Goal: Information Seeking & Learning: Learn about a topic

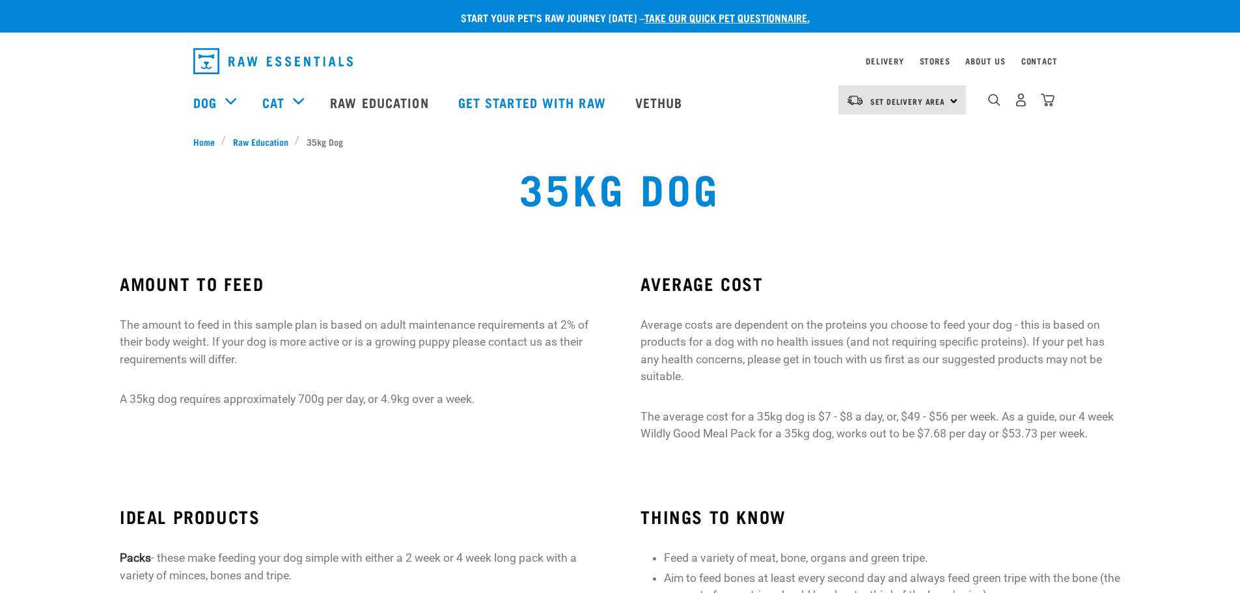
drag, startPoint x: 966, startPoint y: 93, endPoint x: 853, endPoint y: 234, distance: 180.5
click at [853, 234] on div "35kg Dog" at bounding box center [619, 197] width 816 height 83
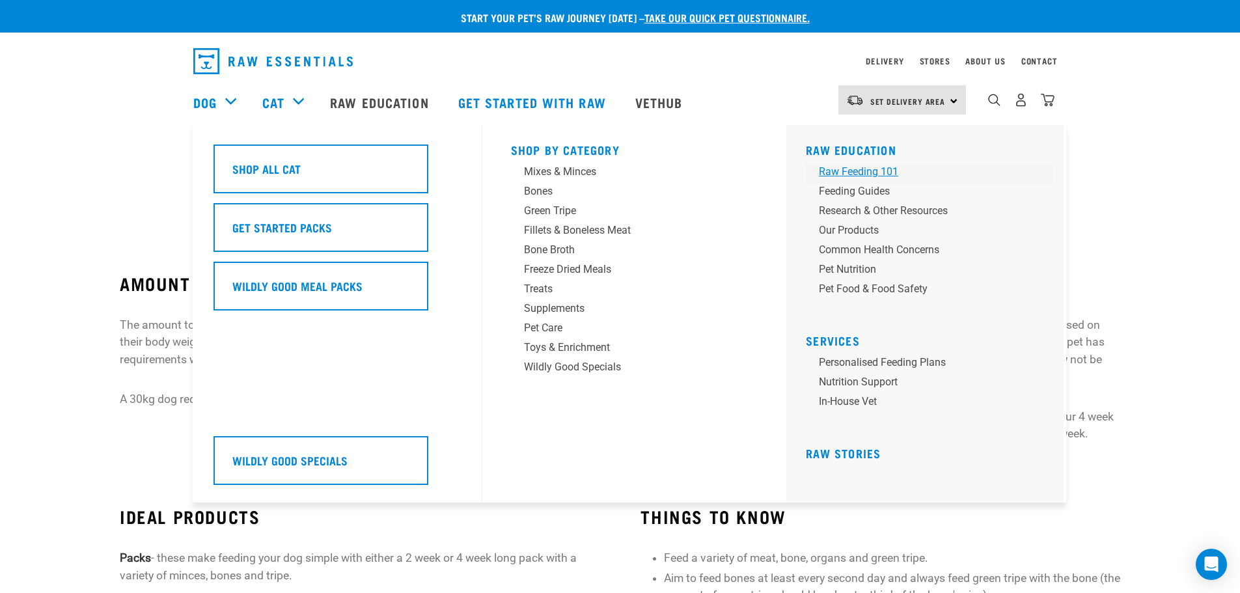
click at [876, 172] on div "Raw Feeding 101" at bounding box center [920, 172] width 203 height 16
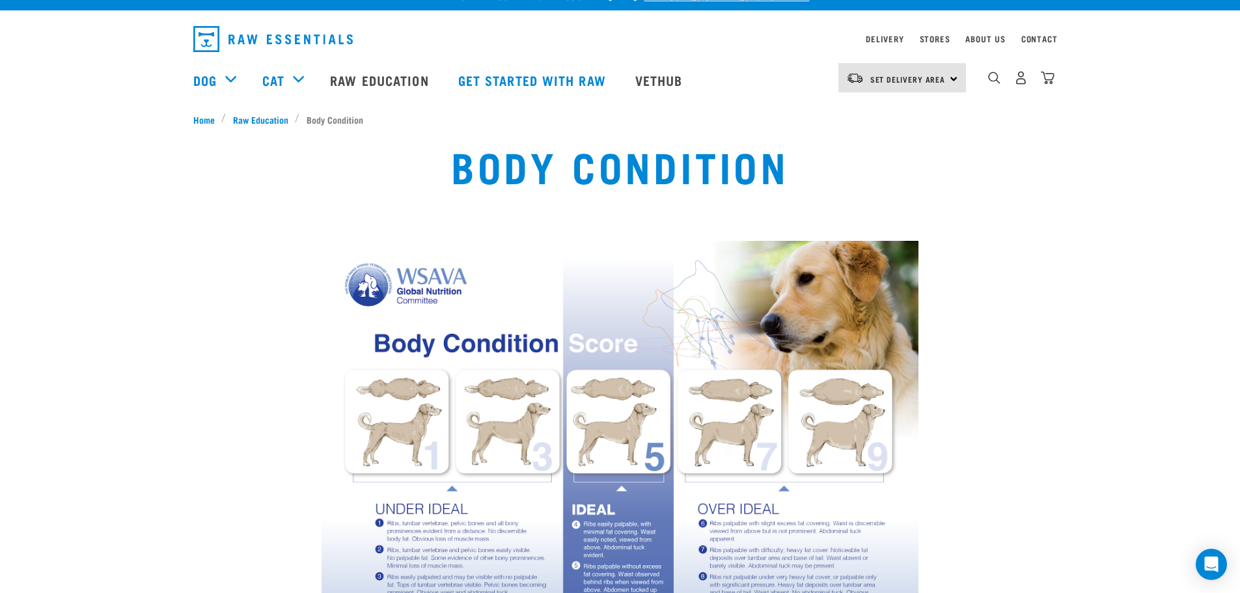
scroll to position [21, 0]
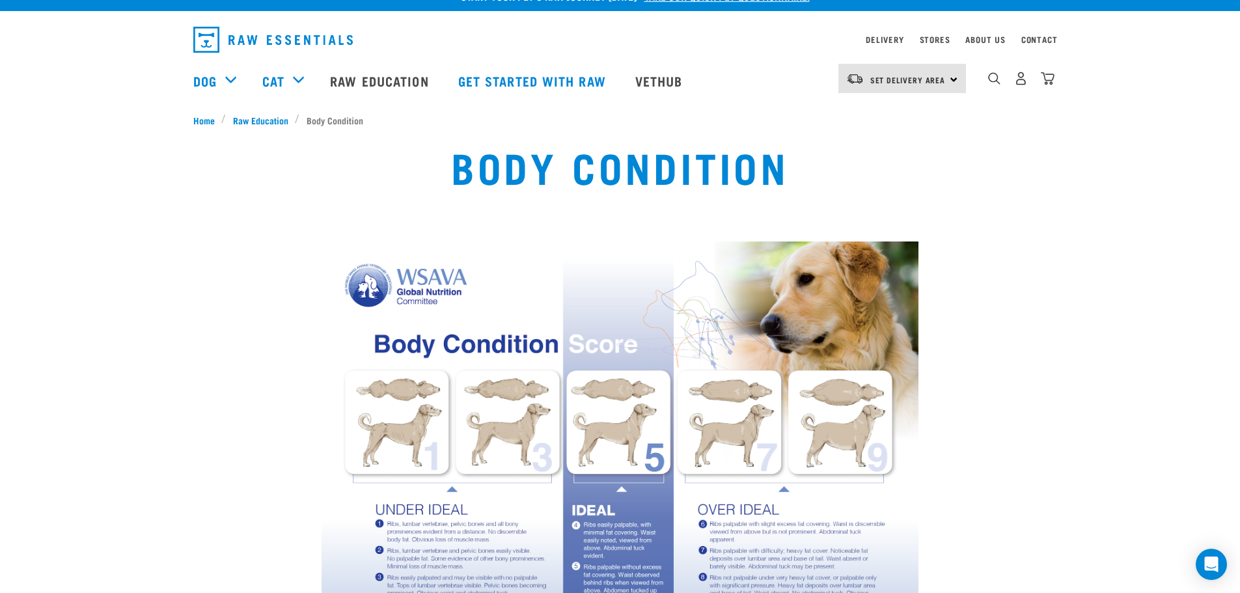
click at [431, 182] on div "Body Condition" at bounding box center [619, 176] width 816 height 83
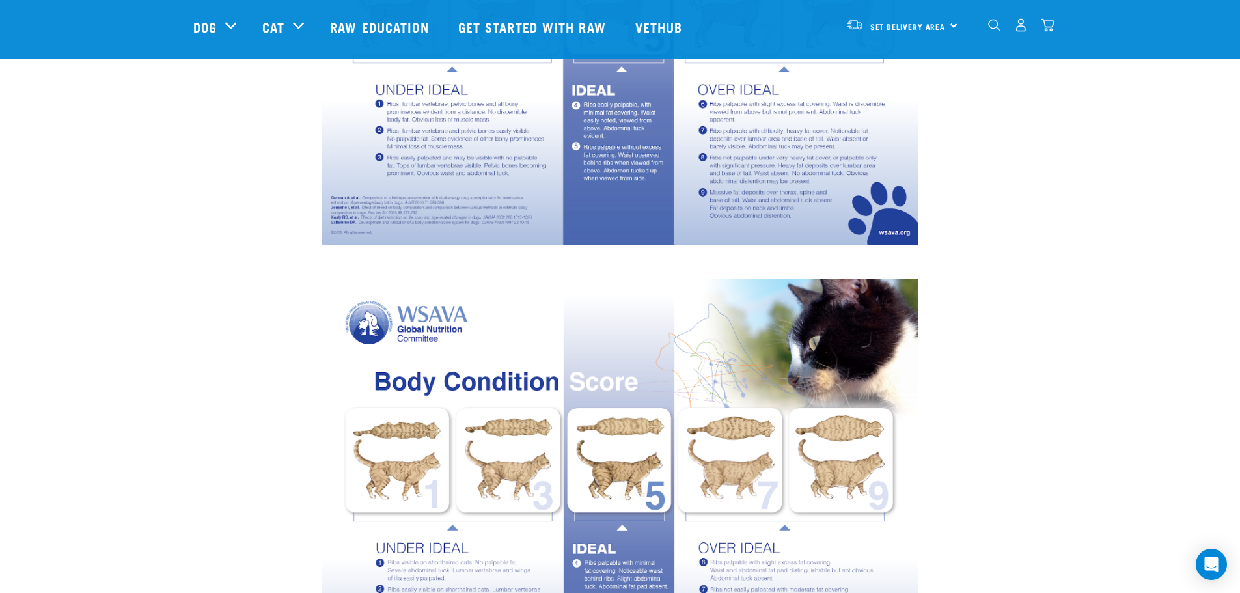
scroll to position [346, 0]
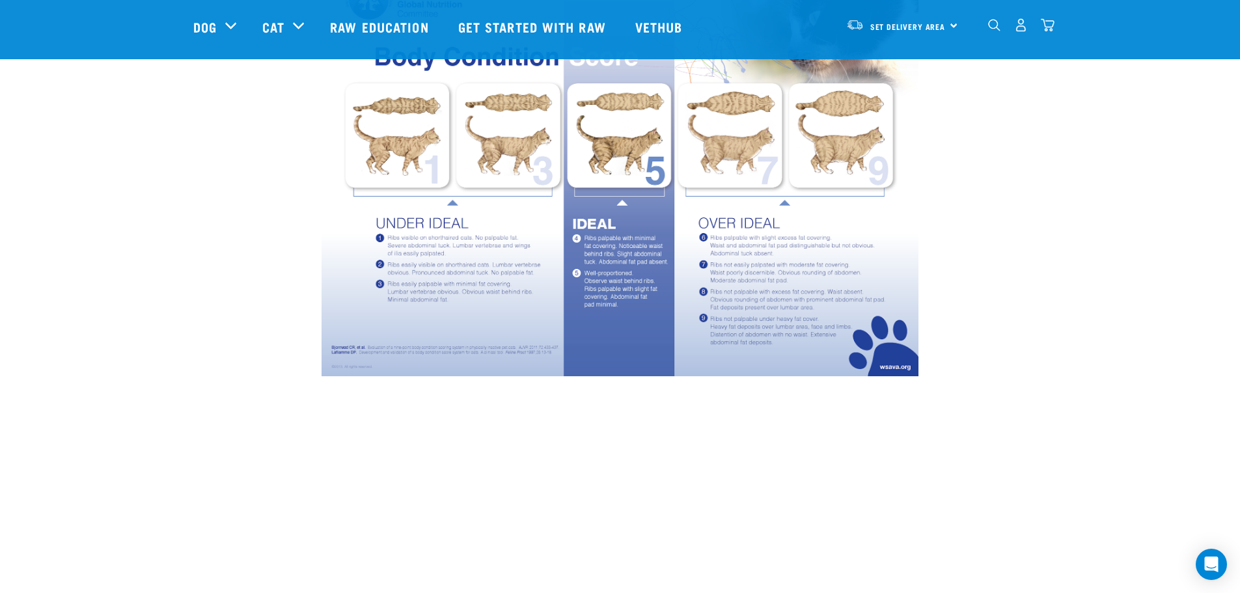
click at [520, 321] on img at bounding box center [619, 165] width 597 height 422
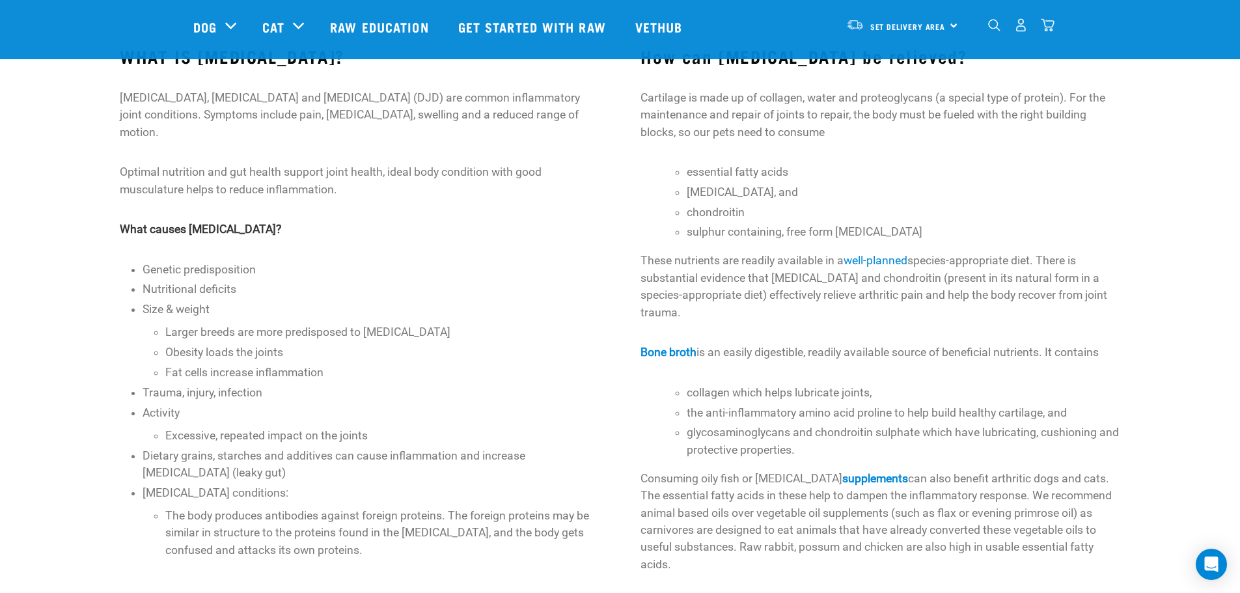
scroll to position [131, 0]
click at [154, 301] on li "Size & weight Larger breeds are more predisposed to arthritis Obesity loads the…" at bounding box center [370, 341] width 456 height 80
drag, startPoint x: 149, startPoint y: 296, endPoint x: 193, endPoint y: 305, distance: 44.4
click at [190, 305] on div "WHAT IS ARTHRITIS? Arthritis, osteoarthritis and degenerative joint disease (DJ…" at bounding box center [359, 303] width 479 height 512
click at [221, 305] on li "Size & weight Larger breeds are more predisposed to [MEDICAL_DATA] Obesity load…" at bounding box center [370, 341] width 456 height 80
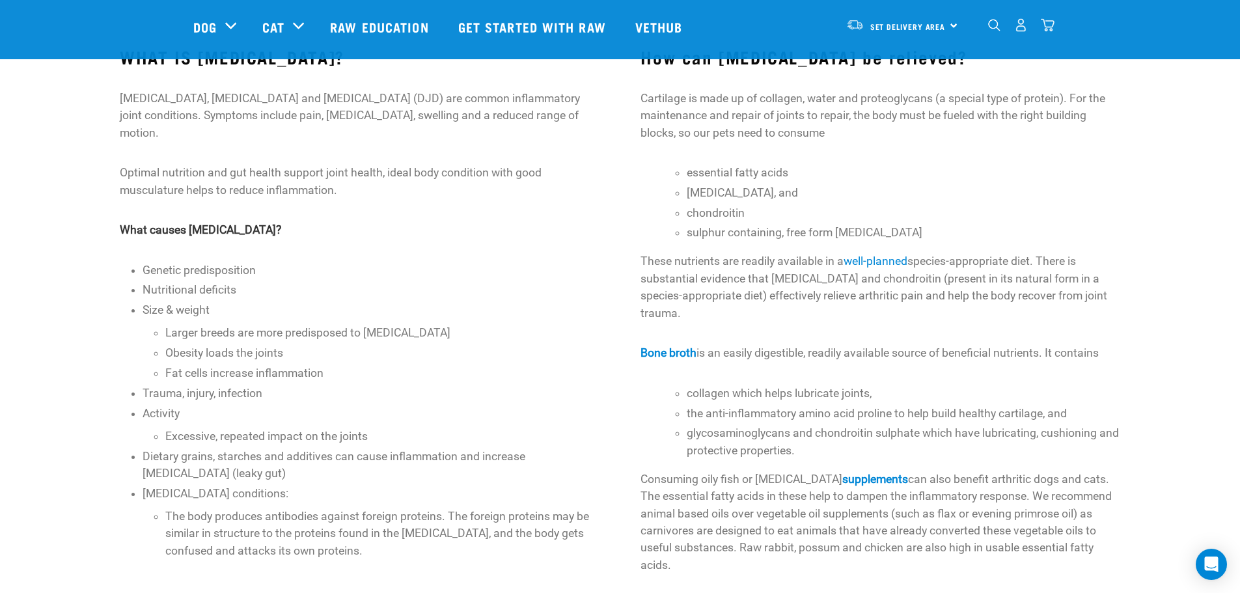
click at [230, 301] on li "Size & weight Larger breeds are more predisposed to [MEDICAL_DATA] Obesity load…" at bounding box center [370, 341] width 456 height 80
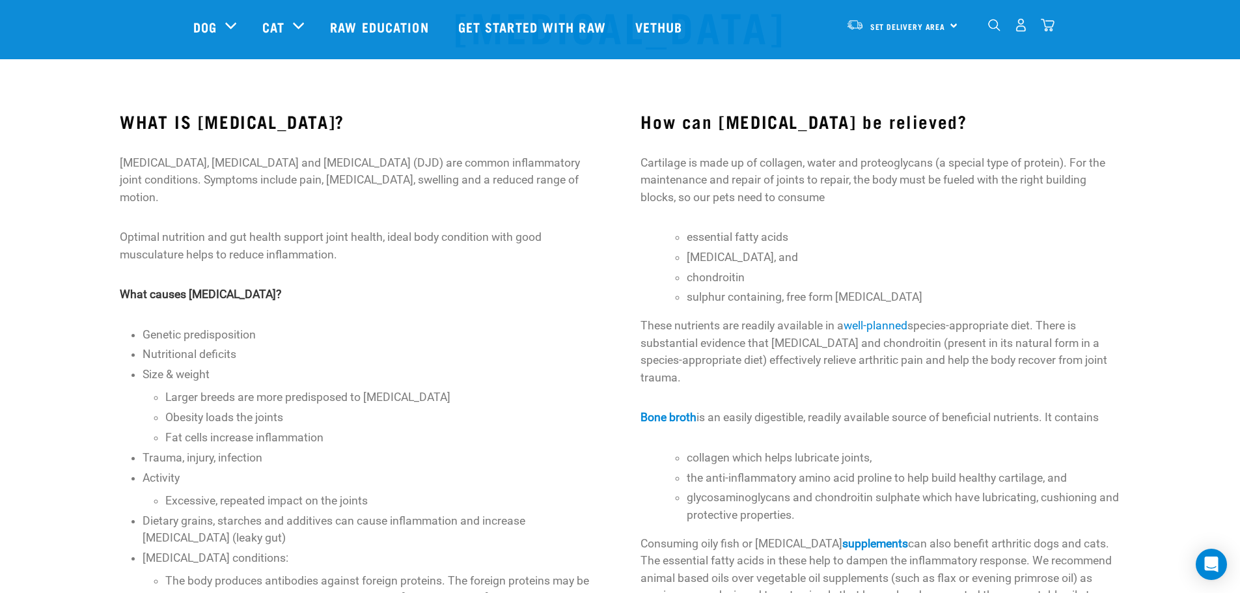
scroll to position [66, 0]
drag, startPoint x: 197, startPoint y: 328, endPoint x: 180, endPoint y: 318, distance: 19.9
click at [197, 328] on ul "Genetic predisposition Nutritional deficits Size & weight Larger breeds are mor…" at bounding box center [370, 475] width 456 height 297
click at [141, 321] on div "WHAT IS ARTHRITIS? Arthritis, osteoarthritis and degenerative joint disease (DJ…" at bounding box center [359, 368] width 479 height 512
drag, startPoint x: 119, startPoint y: 279, endPoint x: 210, endPoint y: 364, distance: 123.8
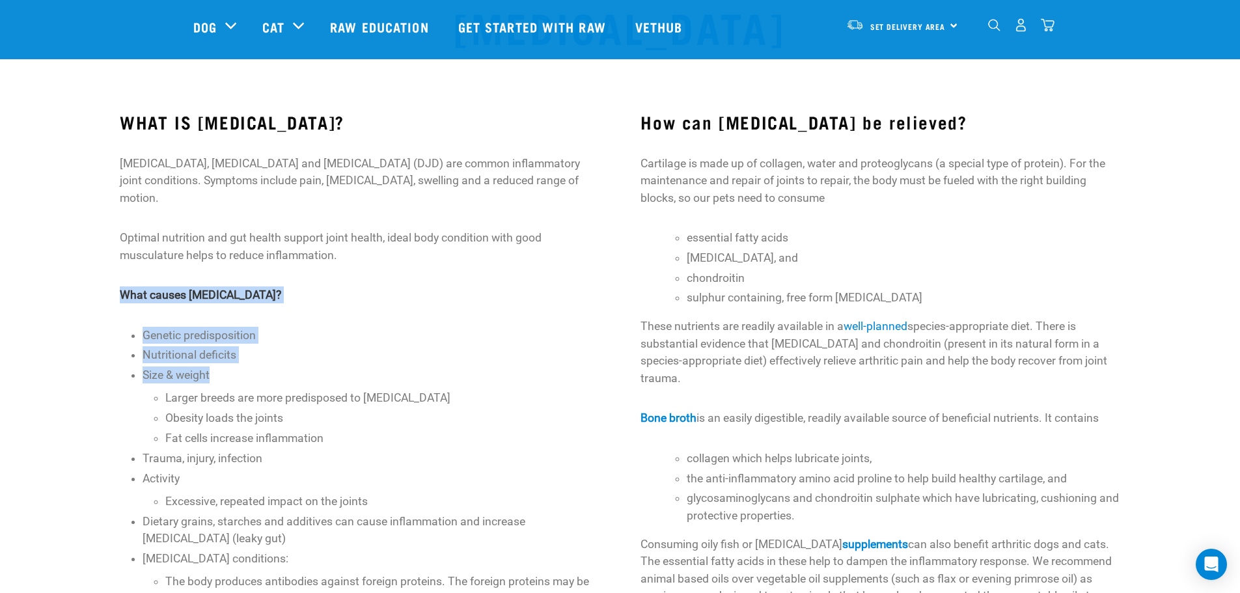
click at [210, 364] on div "WHAT IS ARTHRITIS? Arthritis, osteoarthritis and degenerative joint disease (DJ…" at bounding box center [359, 402] width 521 height 616
copy div "What causes arthritis? Genetic predisposition Nutritional deficits Size & weight"
click at [120, 321] on div "WHAT IS ARTHRITIS? Arthritis, osteoarthritis and degenerative joint disease (DJ…" at bounding box center [359, 368] width 479 height 512
click at [195, 329] on ul "Genetic predisposition Nutritional deficits Size & weight Larger breeds are mor…" at bounding box center [370, 475] width 456 height 297
click at [206, 366] on li "Size & weight Larger breeds are more predisposed to arthritis Obesity loads the…" at bounding box center [370, 406] width 456 height 80
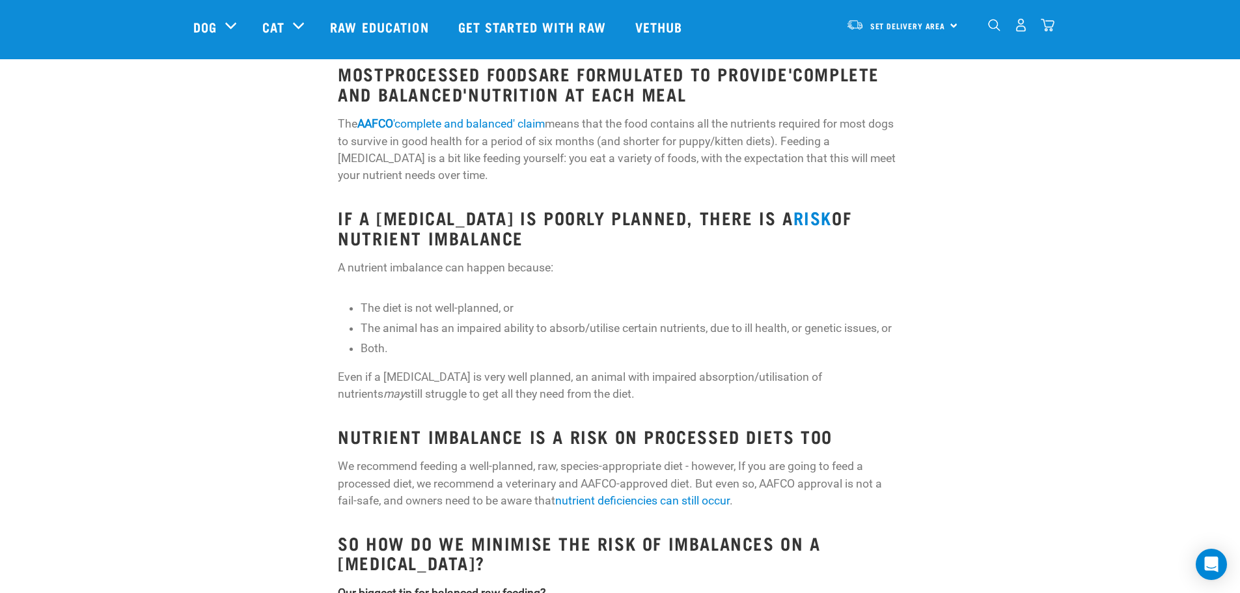
scroll to position [130, 0]
click at [668, 305] on li "The diet is not well-planned, or" at bounding box center [630, 307] width 541 height 17
click at [574, 167] on p "The AAFCO 'complete and balanced' claim means that the food contains all the nu…" at bounding box center [620, 149] width 564 height 69
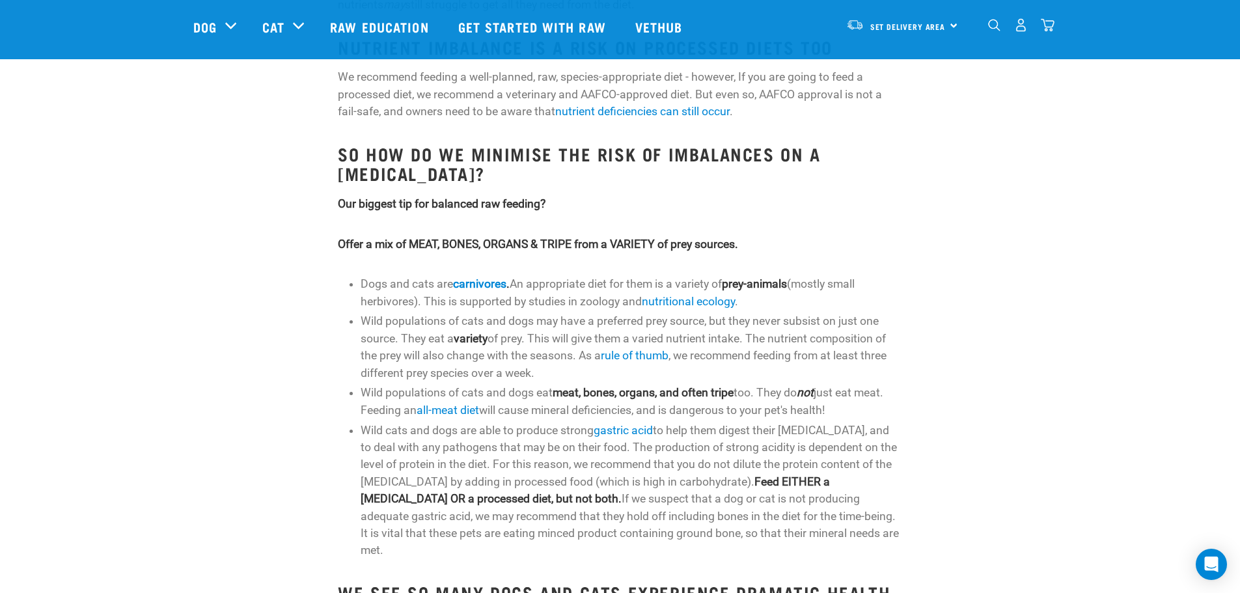
scroll to position [519, 0]
click at [828, 278] on li "Dogs and cats are carnivores . An appropriate diet for them is a variety of pre…" at bounding box center [630, 292] width 541 height 34
click at [847, 283] on li "Dogs and cats are carnivores . An appropriate diet for them is a variety of pre…" at bounding box center [630, 292] width 541 height 34
click at [843, 282] on li "Dogs and cats are carnivores . An appropriate diet for them is a variety of pre…" at bounding box center [630, 292] width 541 height 34
click at [848, 282] on li "Dogs and cats are carnivores . An appropriate diet for them is a variety of pre…" at bounding box center [630, 292] width 541 height 34
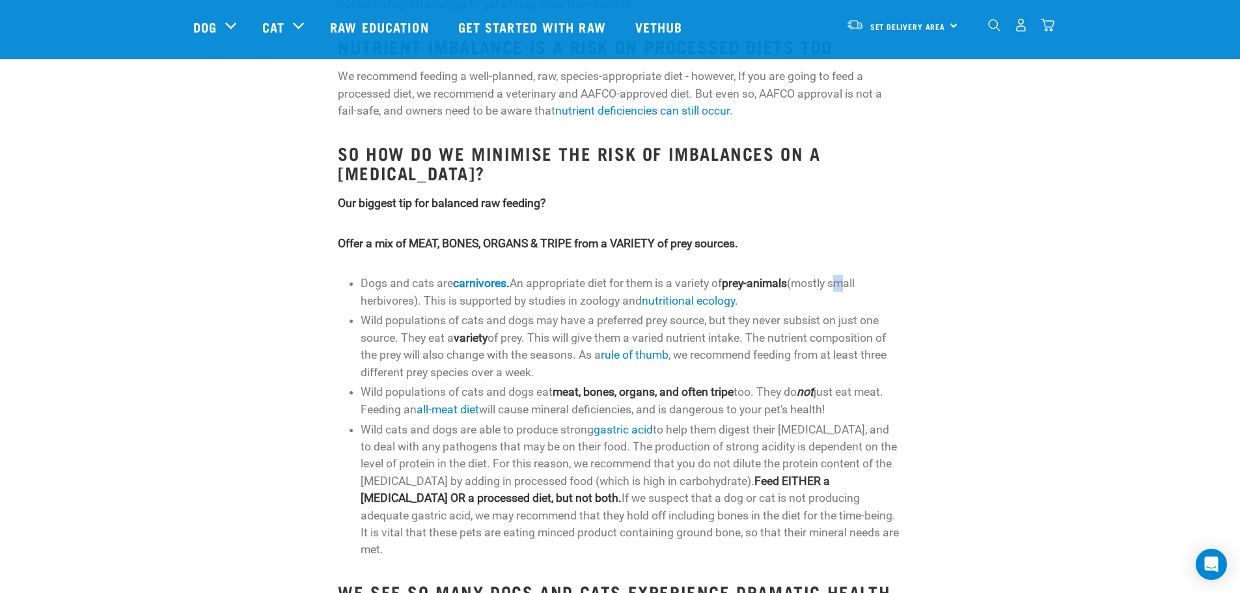
click at [849, 282] on li "Dogs and cats are carnivores . An appropriate diet for them is a variety of pre…" at bounding box center [630, 292] width 541 height 34
click at [813, 280] on li "Dogs and cats are carnivores . An appropriate diet for them is a variety of pre…" at bounding box center [630, 292] width 541 height 34
click at [843, 281] on li "Dogs and cats are carnivores . An appropriate diet for them is a variety of pre…" at bounding box center [630, 292] width 541 height 34
drag, startPoint x: 839, startPoint y: 284, endPoint x: 414, endPoint y: 304, distance: 426.0
click at [414, 304] on li "Dogs and cats are carnivores . An appropriate diet for them is a variety of pre…" at bounding box center [630, 292] width 541 height 34
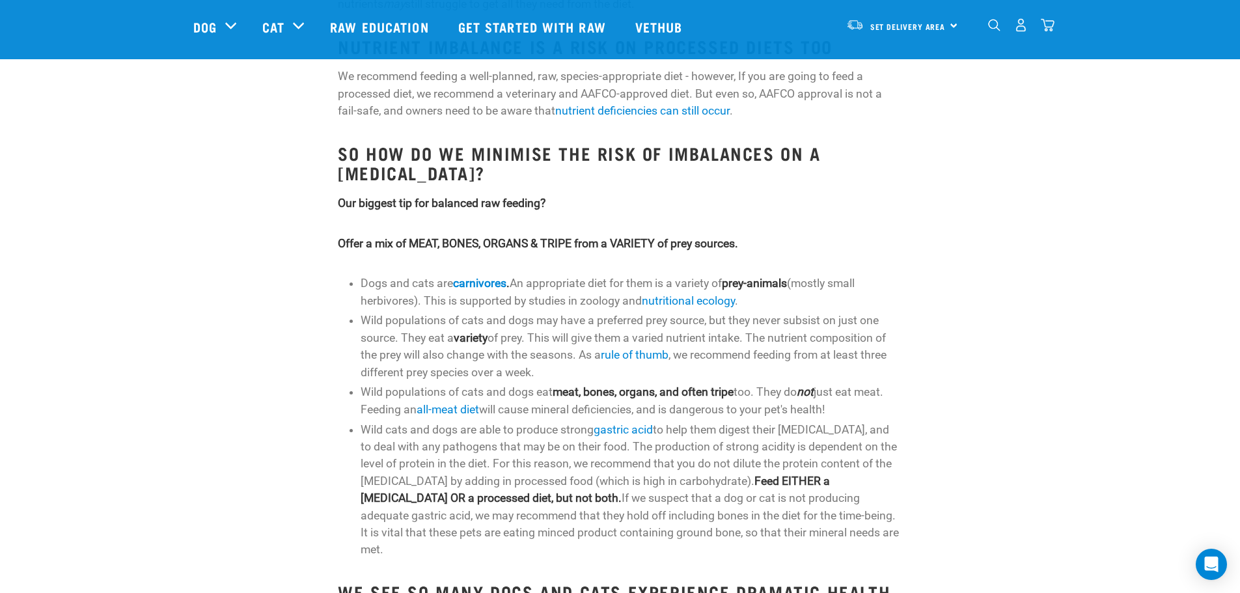
click at [553, 282] on li "Dogs and cats are carnivores . An appropriate diet for them is a variety of pre…" at bounding box center [630, 292] width 541 height 34
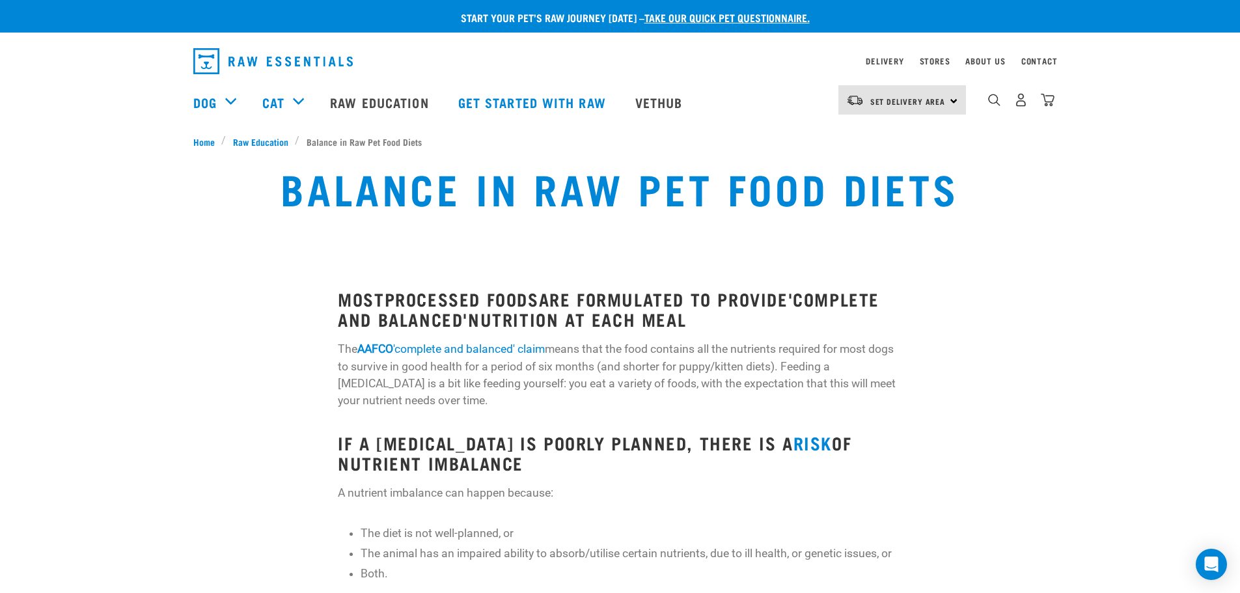
click at [718, 360] on p "The AAFCO 'complete and balanced' claim means that the food contains all the nu…" at bounding box center [620, 374] width 564 height 69
click at [656, 400] on p "The AAFCO 'complete and balanced' claim means that the food contains all the nu…" at bounding box center [620, 374] width 564 height 69
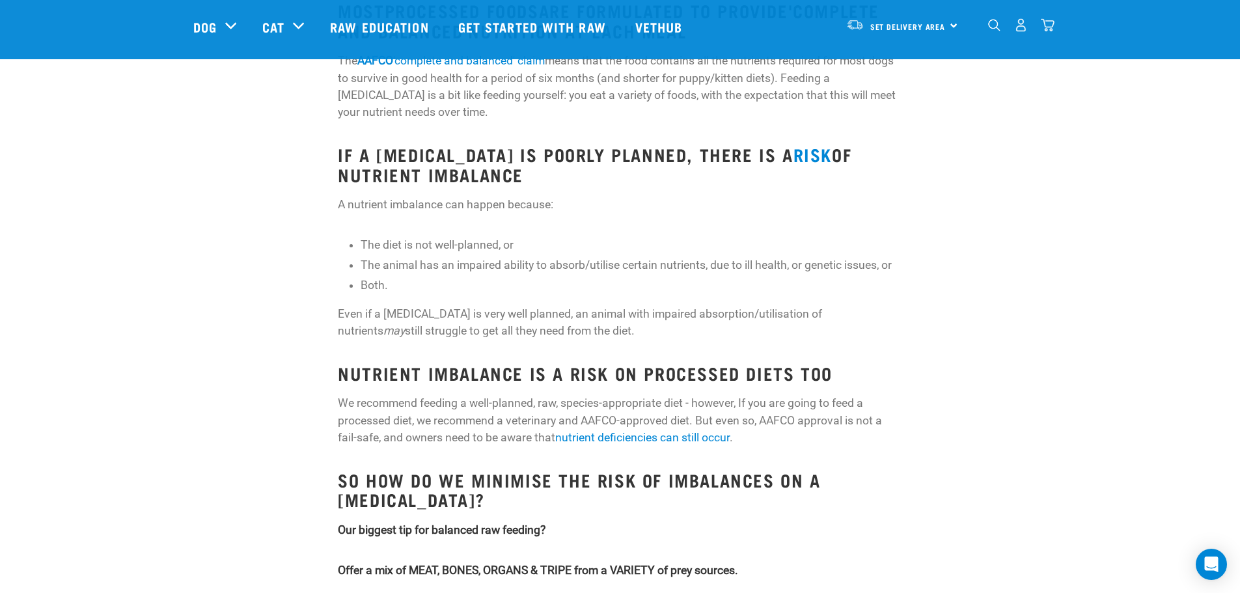
scroll to position [194, 0]
click at [560, 277] on li "Both." at bounding box center [630, 283] width 541 height 17
click at [549, 319] on p "Even if a [MEDICAL_DATA] is very well planned, an animal with impaired absorpti…" at bounding box center [620, 321] width 564 height 34
click at [569, 329] on p "Even if a [MEDICAL_DATA] is very well planned, an animal with impaired absorpti…" at bounding box center [620, 321] width 564 height 34
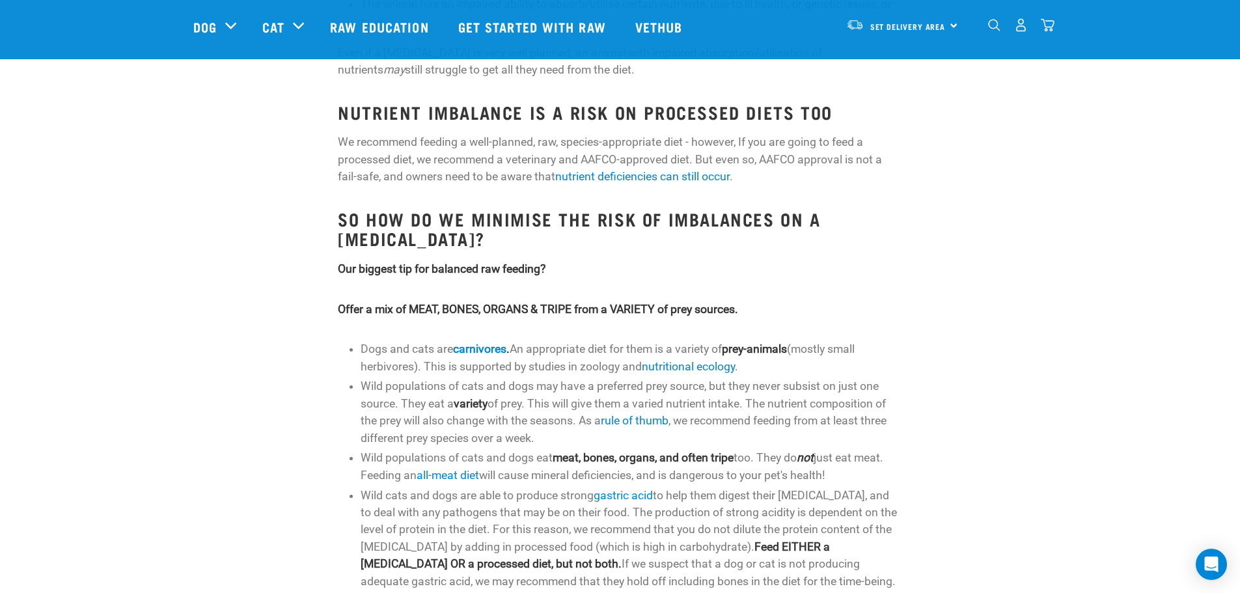
scroll to position [454, 0]
click at [571, 362] on li "Dogs and cats are carnivores . An appropriate diet for them is a variety of pre…" at bounding box center [630, 357] width 541 height 34
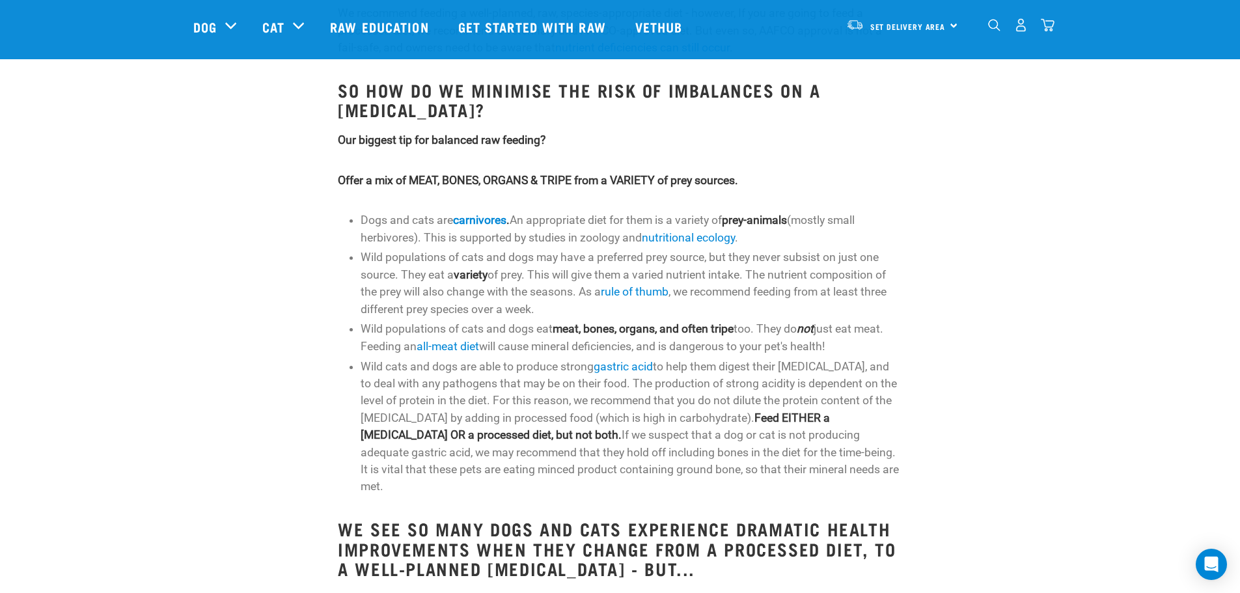
scroll to position [583, 0]
click at [711, 468] on li "Wild cats and dogs are able to produce strong gastric acid to help them digest …" at bounding box center [630, 425] width 541 height 137
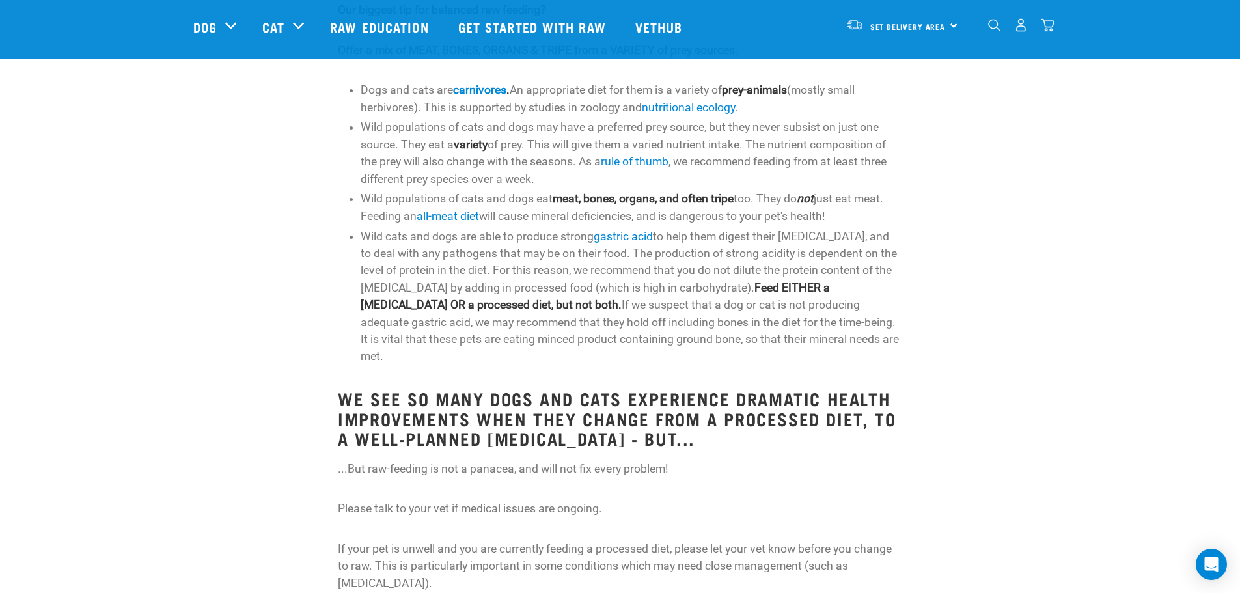
scroll to position [713, 0]
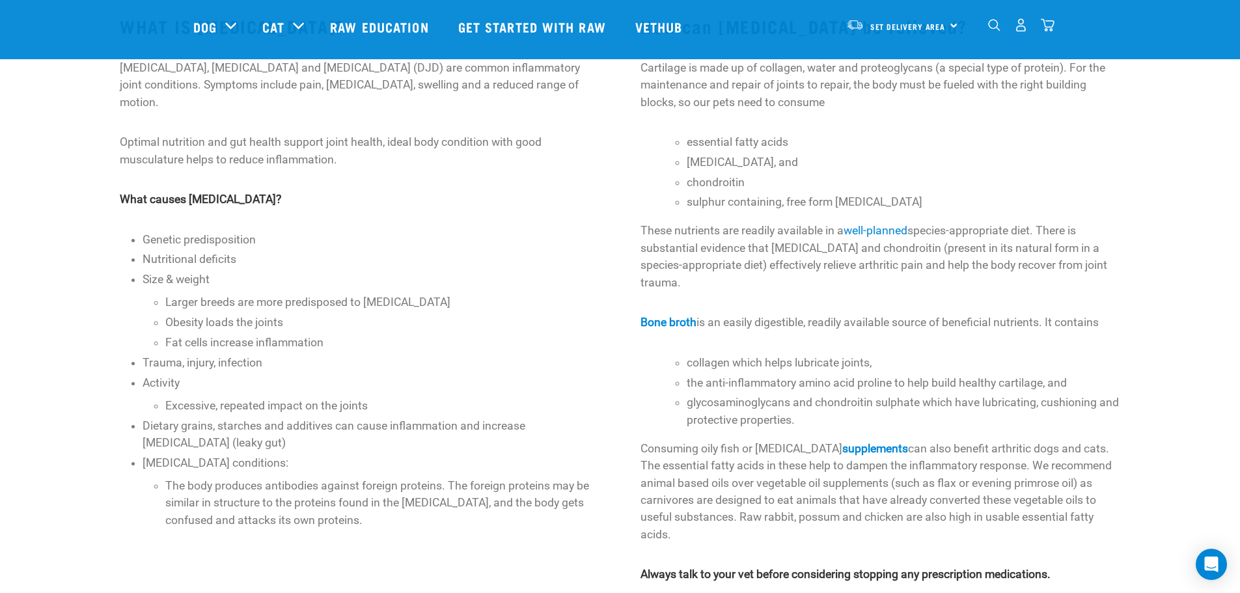
click at [251, 275] on li "Size & weight Larger breeds are more predisposed to [MEDICAL_DATA] Obesity load…" at bounding box center [370, 311] width 456 height 80
click at [207, 293] on li "Larger breeds are more predisposed to [MEDICAL_DATA]" at bounding box center [381, 301] width 433 height 17
drag, startPoint x: 164, startPoint y: 286, endPoint x: 224, endPoint y: 288, distance: 59.9
click at [213, 283] on li "Size & weight Larger breeds are more predisposed to arthritis Obesity loads the…" at bounding box center [370, 311] width 456 height 80
click at [234, 293] on li "Larger breeds are more predisposed to arthritis" at bounding box center [381, 301] width 433 height 17
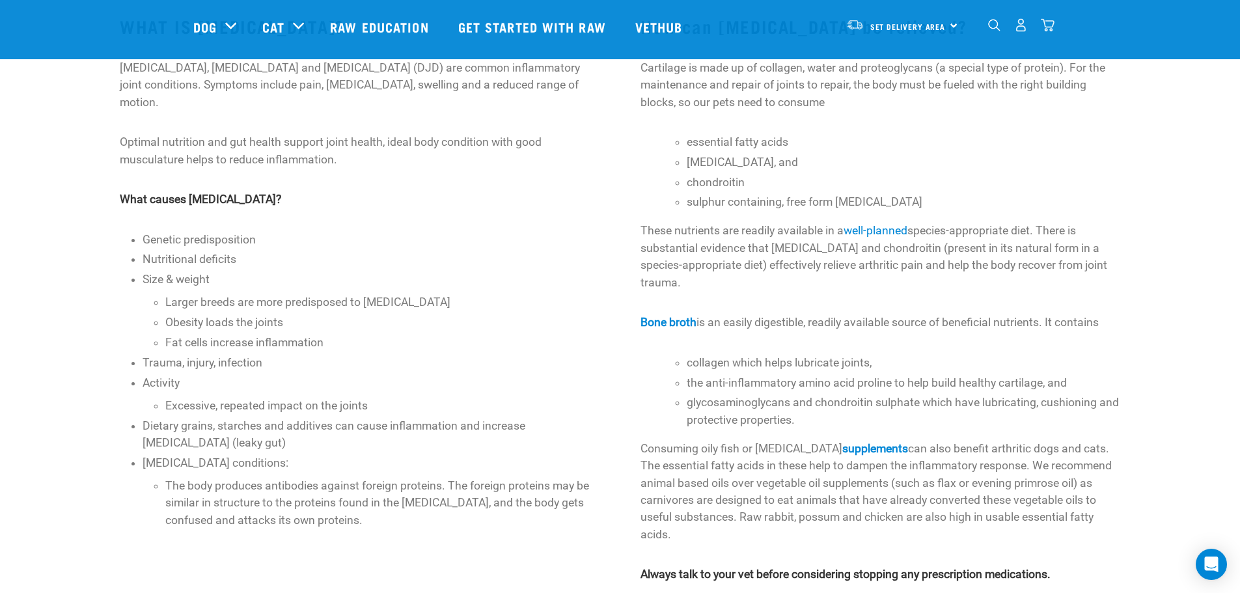
click at [238, 314] on li "Obesity loads the joints" at bounding box center [381, 322] width 433 height 17
drag, startPoint x: 206, startPoint y: 290, endPoint x: 414, endPoint y: 282, distance: 208.4
click at [414, 282] on li "Size & weight Larger breeds are more predisposed to arthritis Obesity loads the…" at bounding box center [370, 311] width 456 height 80
copy li "Larger breeds are more predisposed to arthritis"
click at [513, 314] on li "Obesity loads the joints" at bounding box center [381, 322] width 433 height 17
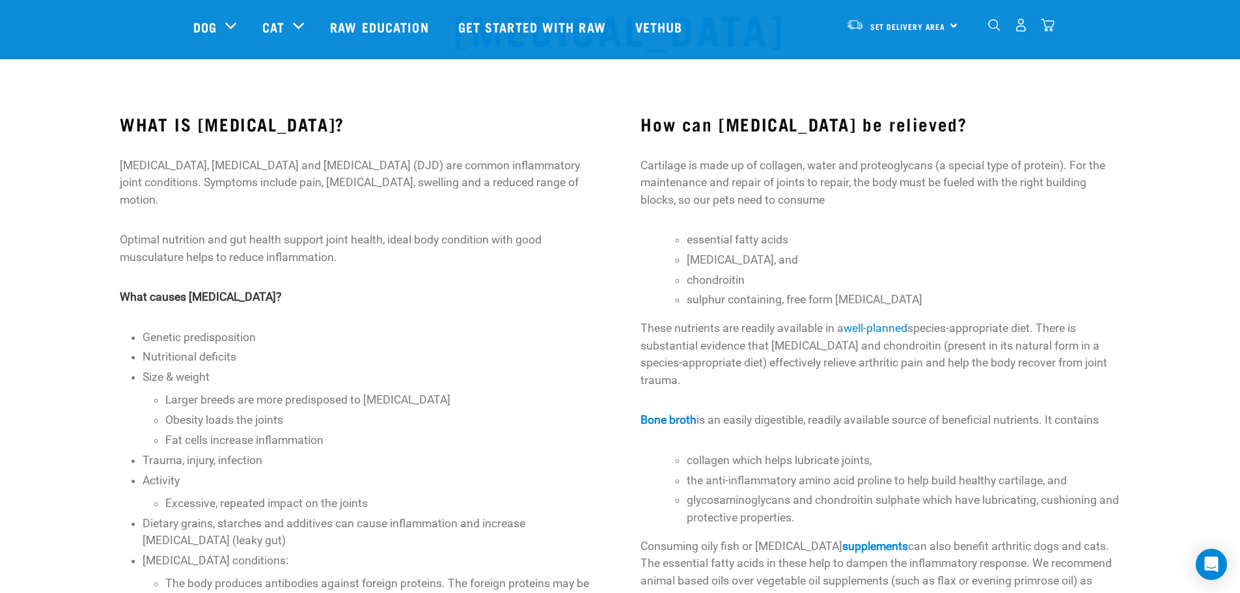
scroll to position [64, 0]
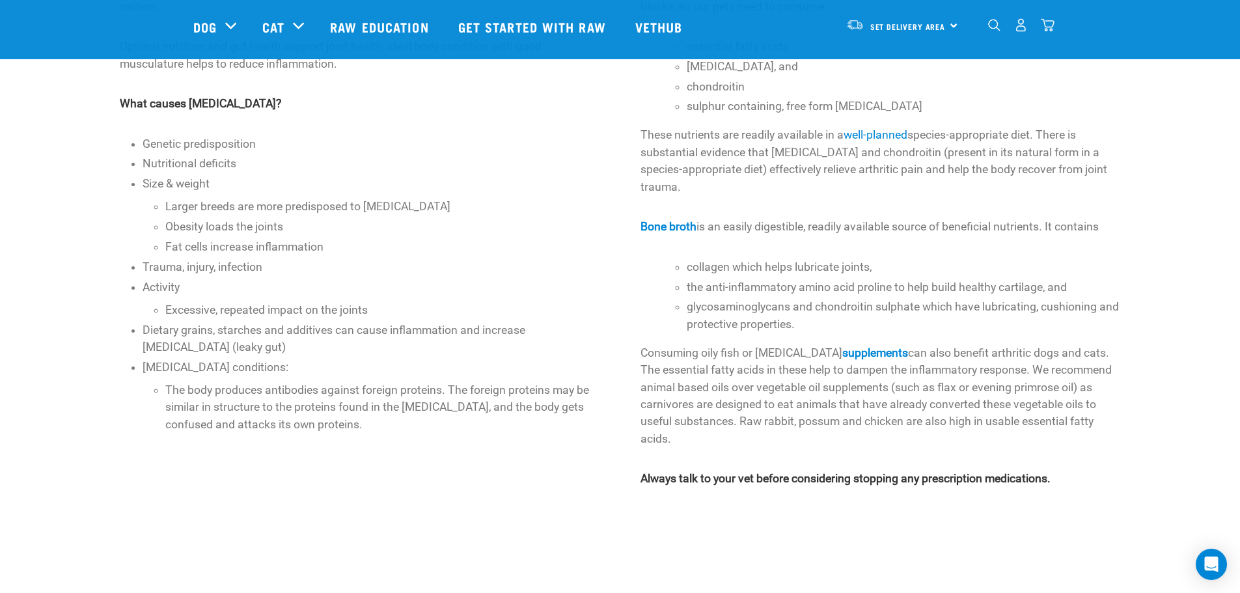
click at [963, 420] on p "Consuming oily fish or fish oil supplements can also benefit arthritic dogs and…" at bounding box center [879, 395] width 479 height 103
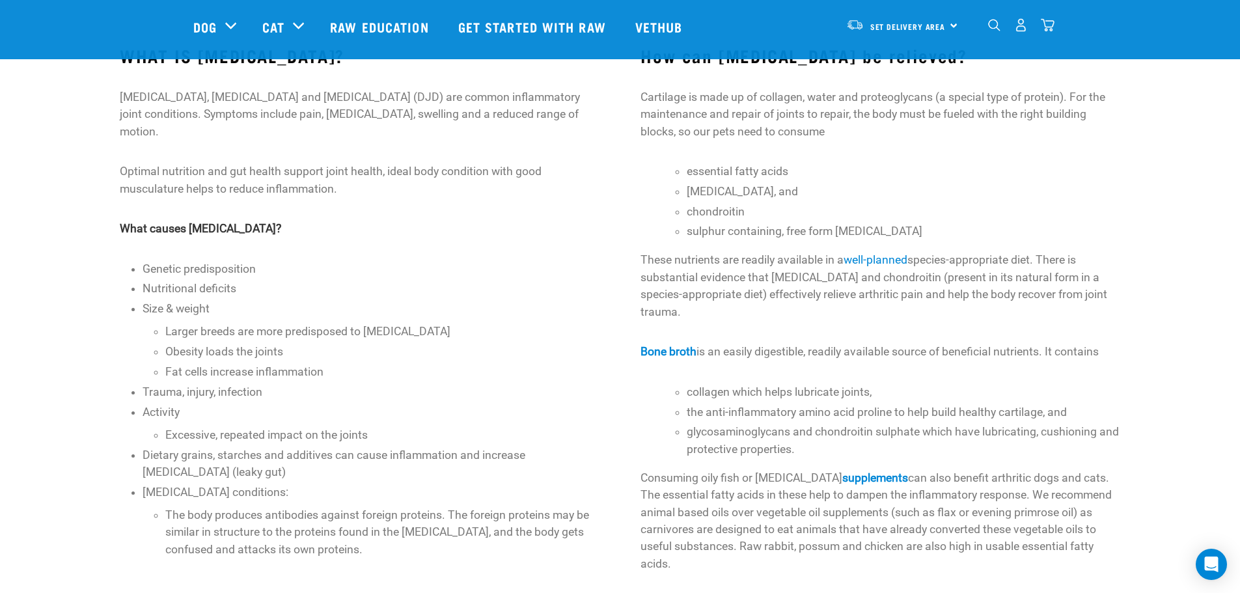
scroll to position [85, 0]
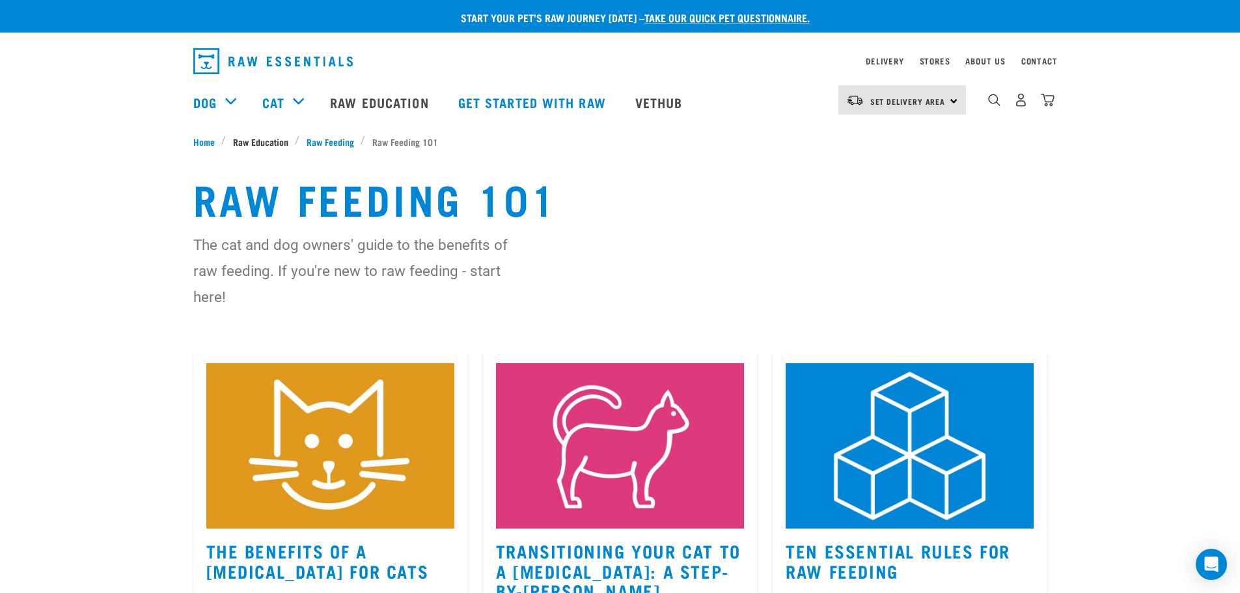
click at [274, 143] on span "Raw Education" at bounding box center [260, 142] width 55 height 14
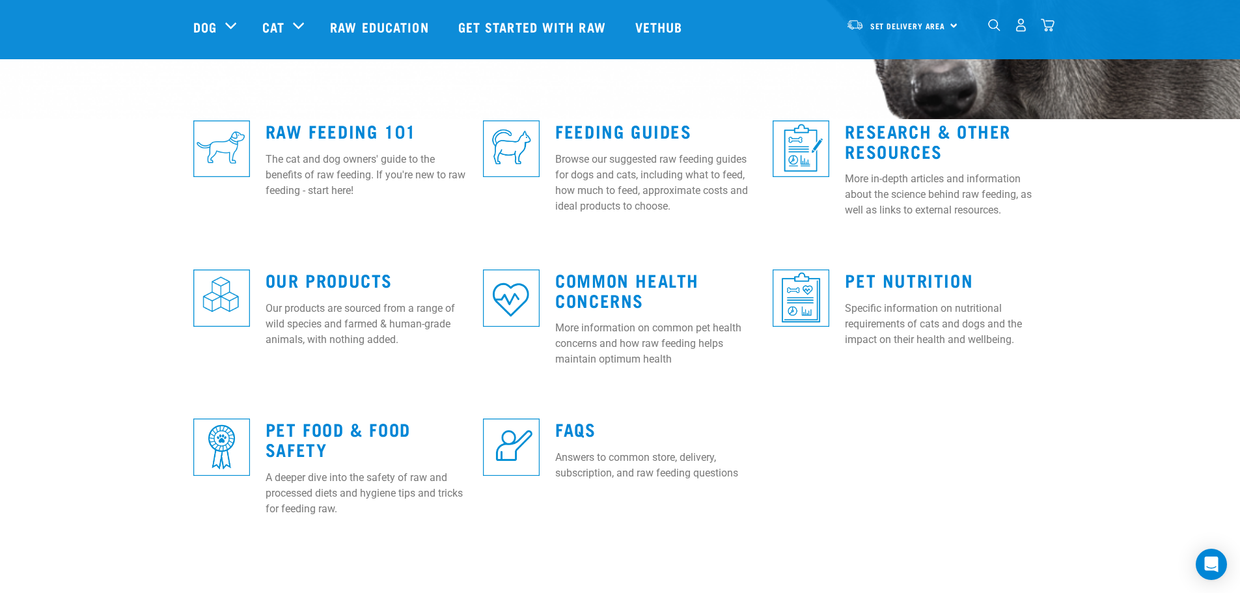
scroll to position [325, 0]
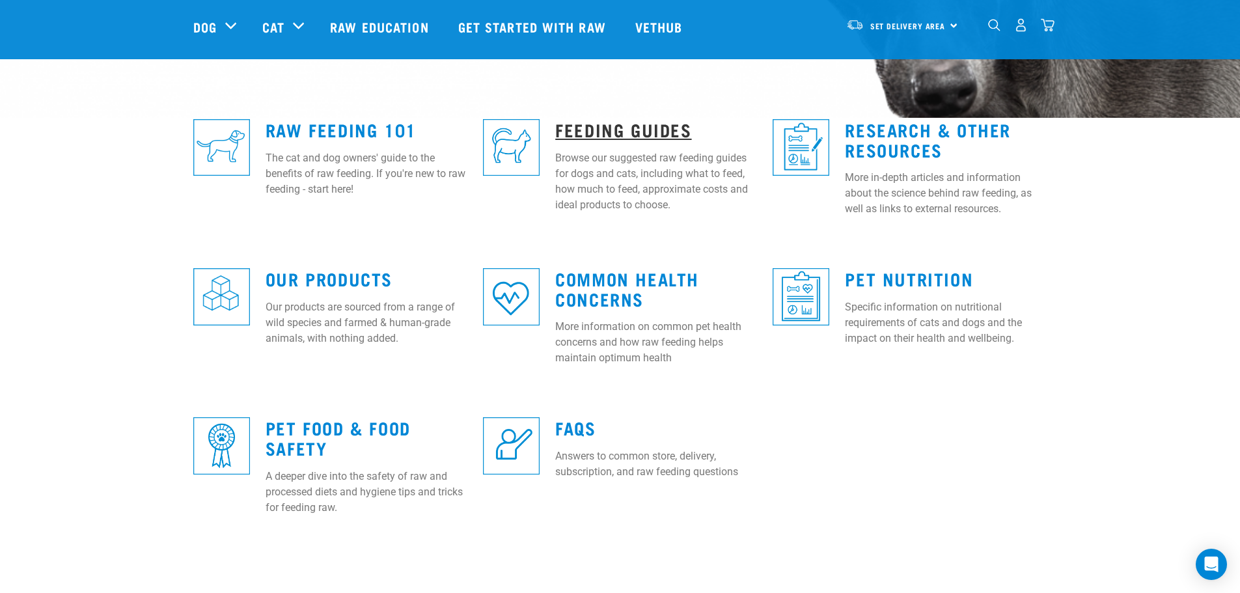
click at [599, 131] on link "Feeding Guides" at bounding box center [623, 129] width 136 height 10
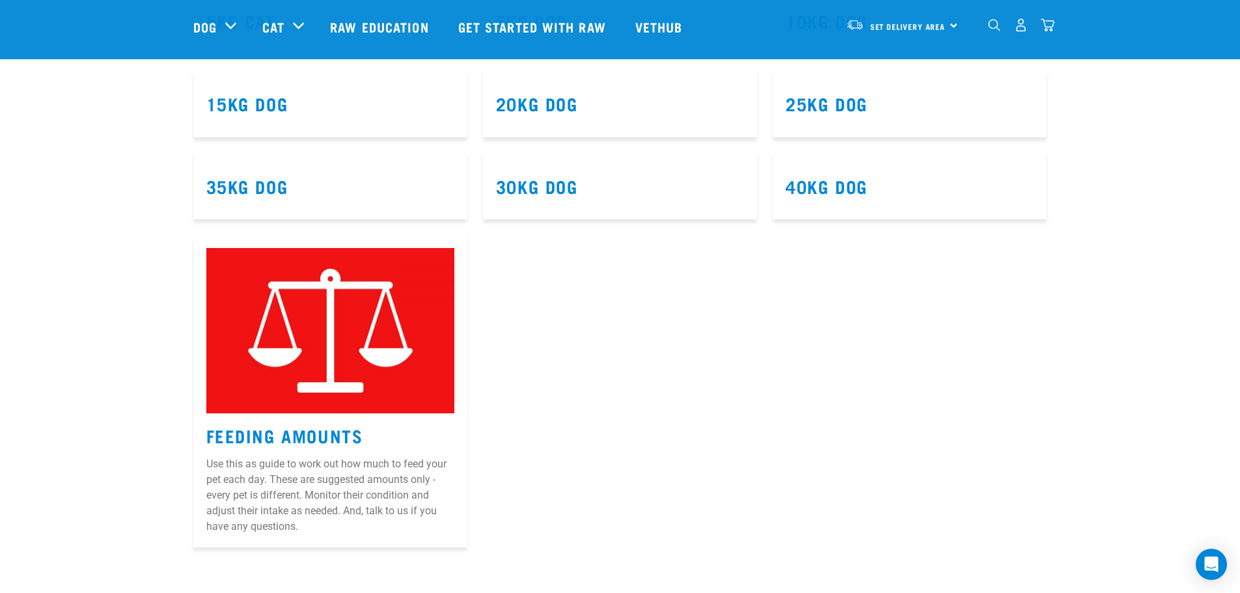
scroll to position [847, 0]
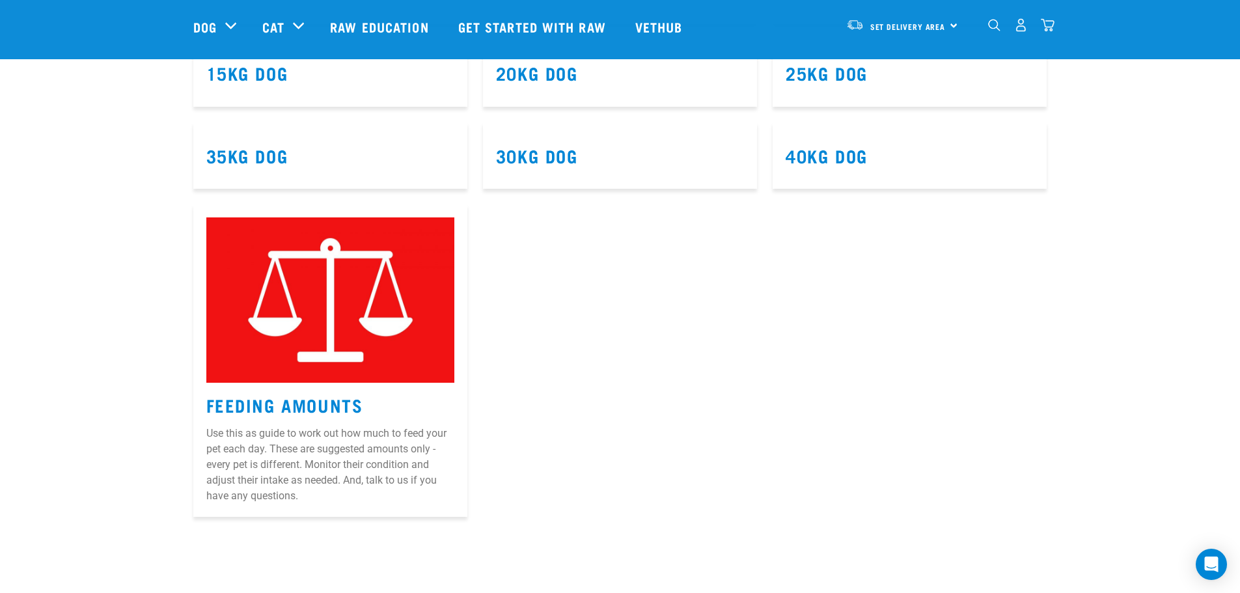
click at [725, 215] on div "5kg Cat 5kg Dog 10kg Dog 15kg Dog" at bounding box center [619, 236] width 869 height 575
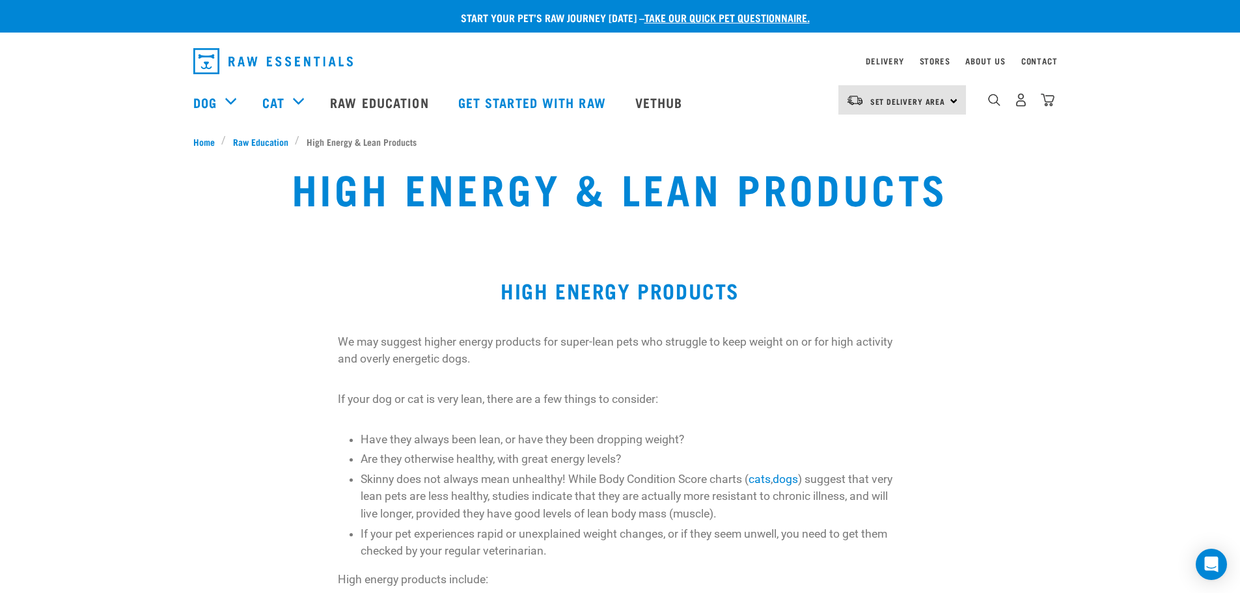
click at [536, 359] on p "We may suggest higher energy products for super-lean pets who struggle to keep …" at bounding box center [620, 350] width 564 height 34
click at [563, 342] on p "We may suggest higher energy products for super-lean pets who struggle to keep …" at bounding box center [620, 350] width 564 height 34
drag, startPoint x: 563, startPoint y: 342, endPoint x: 639, endPoint y: 340, distance: 75.5
click at [639, 340] on p "We may suggest higher energy products for super-lean pets who struggle to keep …" at bounding box center [620, 350] width 564 height 34
click at [629, 342] on p "We may suggest higher energy products for super-lean pets who struggle to keep …" at bounding box center [620, 350] width 564 height 34
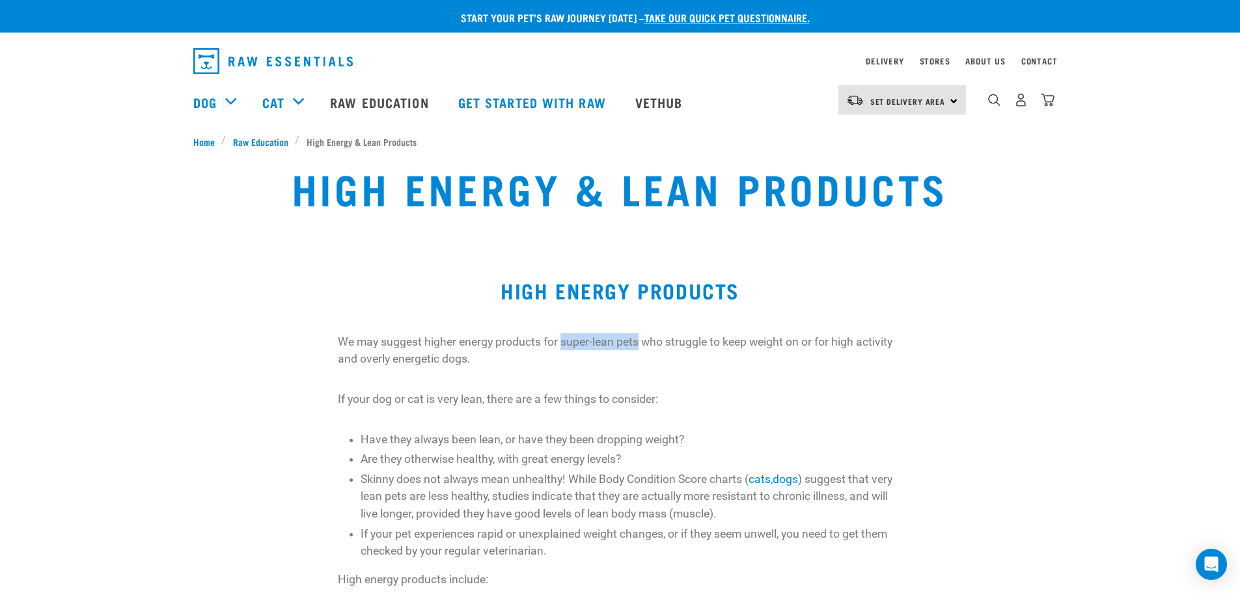
drag, startPoint x: 564, startPoint y: 344, endPoint x: 637, endPoint y: 340, distance: 72.9
click at [637, 340] on p "We may suggest higher energy products for super-lean pets who struggle to keep …" at bounding box center [620, 350] width 564 height 34
click at [636, 358] on p "We may suggest higher energy products for super-lean pets who struggle to keep …" at bounding box center [620, 350] width 564 height 34
click at [795, 362] on p "We may suggest higher energy products for super-lean pets who struggle to keep …" at bounding box center [620, 350] width 564 height 34
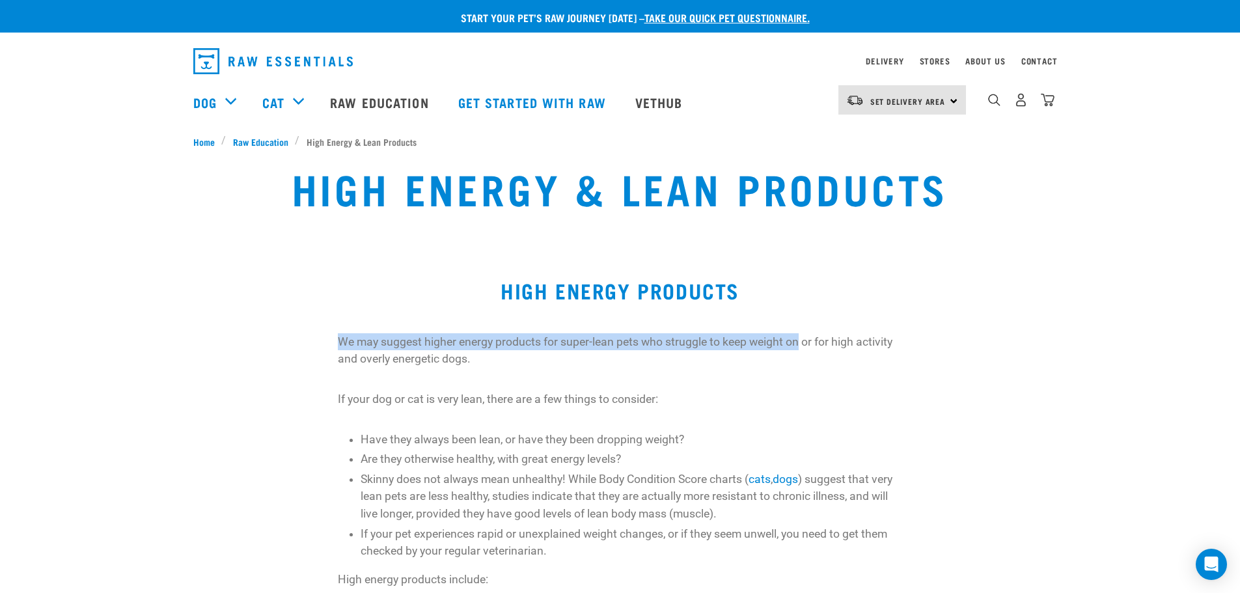
drag, startPoint x: 342, startPoint y: 337, endPoint x: 802, endPoint y: 336, distance: 460.7
click at [802, 336] on p "We may suggest higher energy products for super-lean pets who struggle to keep …" at bounding box center [620, 350] width 564 height 34
copy p "We may suggest higher energy products for super-lean pets who struggle to keep …"
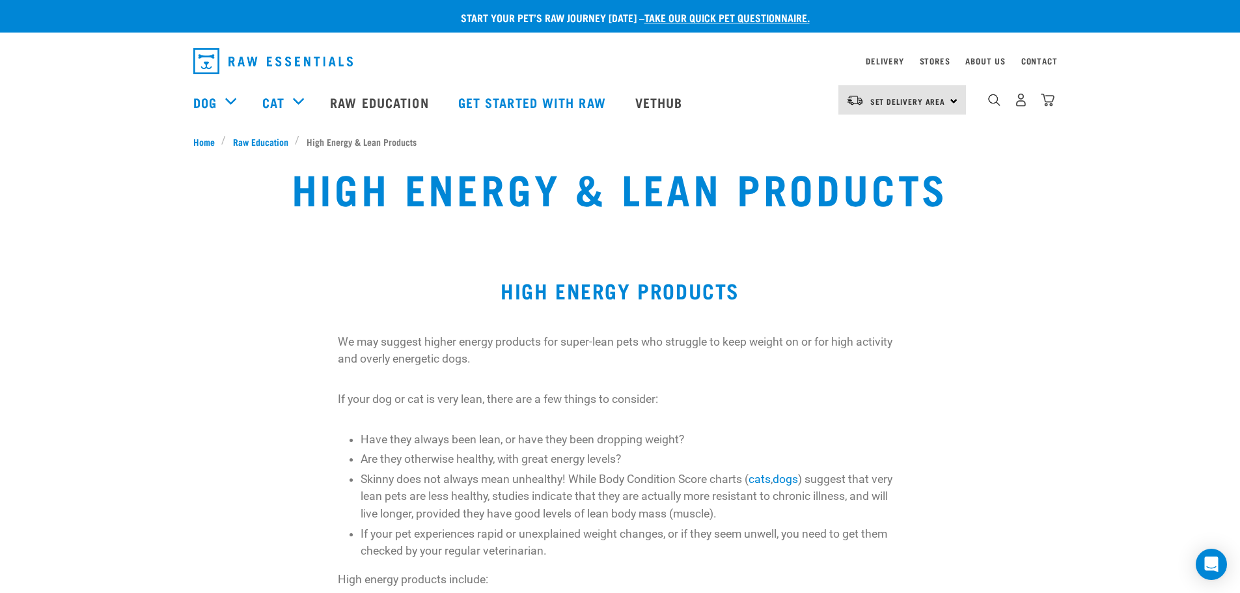
click at [694, 414] on div "We may suggest higher energy products for super-lean pets who struggle to keep …" at bounding box center [620, 532] width 564 height 398
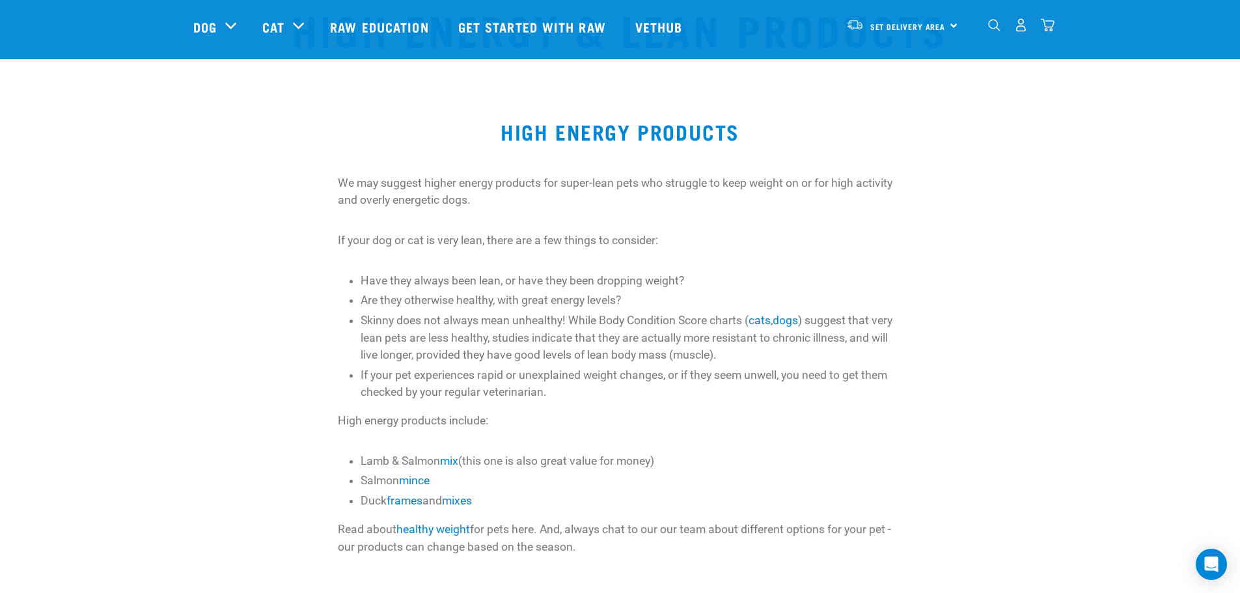
scroll to position [64, 0]
click at [383, 319] on li "Skinny does not always mean unhealthy! While Body Condition Score charts ( cats…" at bounding box center [630, 336] width 541 height 51
drag, startPoint x: 377, startPoint y: 343, endPoint x: 575, endPoint y: 334, distance: 198.0
click at [377, 342] on li "Skinny does not always mean unhealthy! While Body Condition Score charts ( cats…" at bounding box center [630, 336] width 541 height 51
click at [885, 326] on li "Skinny does not always mean unhealthy! While Body Condition Score charts ( cats…" at bounding box center [630, 336] width 541 height 51
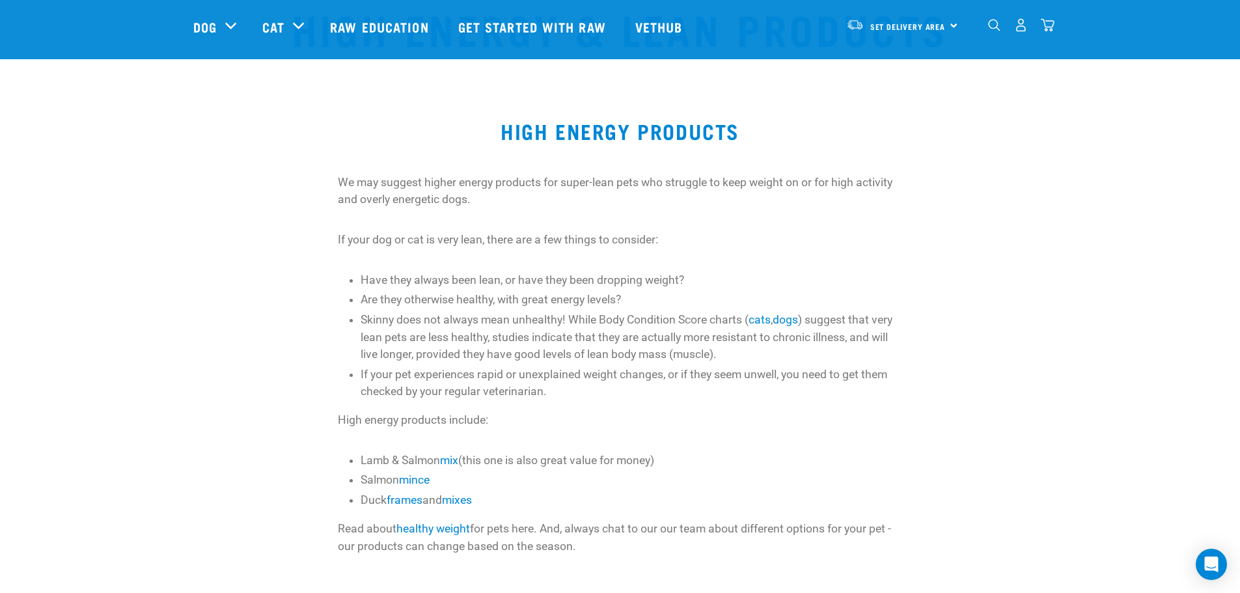
click at [882, 318] on li "Skinny does not always mean unhealthy! While Body Condition Score charts ( cats…" at bounding box center [630, 336] width 541 height 51
click at [880, 319] on li "Skinny does not always mean unhealthy! While Body Condition Score charts ( cats…" at bounding box center [630, 336] width 541 height 51
drag, startPoint x: 902, startPoint y: 317, endPoint x: 724, endPoint y: 250, distance: 190.5
click at [407, 338] on li "Skinny does not always mean unhealthy! While Body Condition Score charts ( cats…" at bounding box center [630, 336] width 541 height 51
click at [880, 323] on li "Skinny does not always mean unhealthy! While Body Condition Score charts ( cats…" at bounding box center [630, 336] width 541 height 51
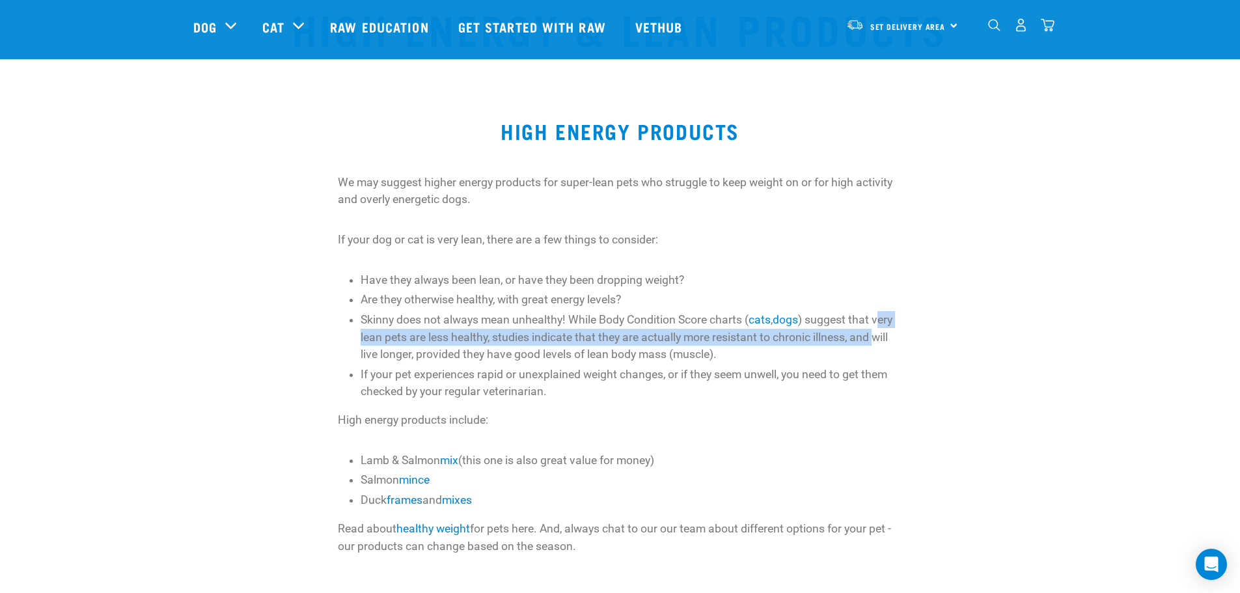
drag, startPoint x: 882, startPoint y: 320, endPoint x: 880, endPoint y: 331, distance: 11.2
click at [876, 332] on li "Skinny does not always mean unhealthy! While Body Condition Score charts ( cats…" at bounding box center [630, 336] width 541 height 51
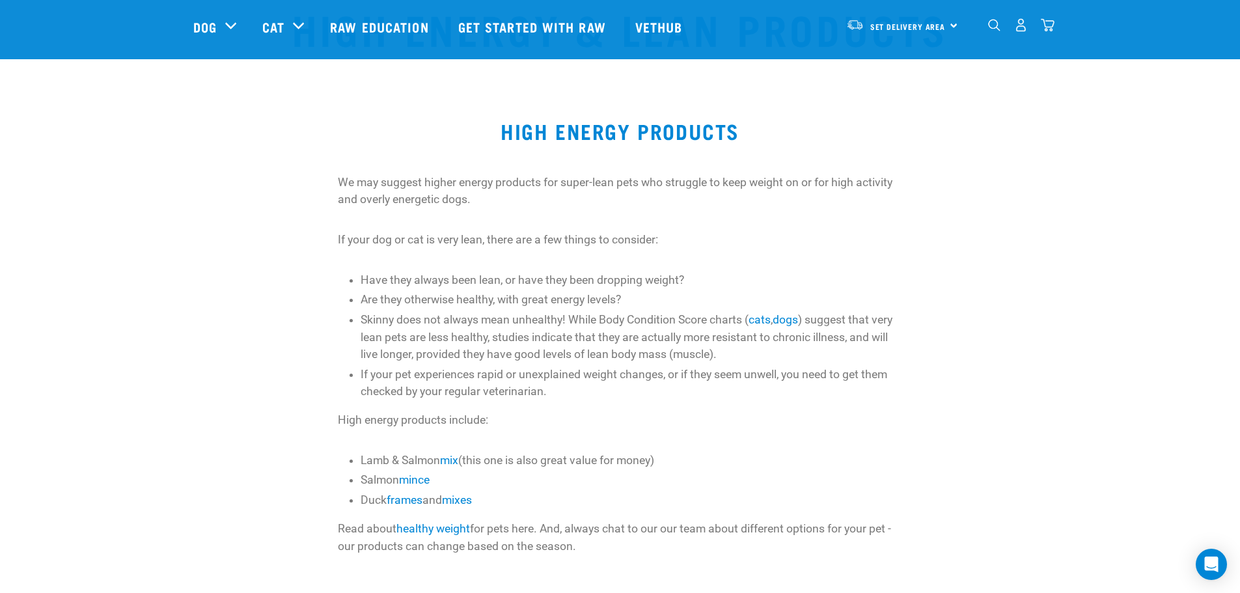
click at [888, 347] on li "Skinny does not always mean unhealthy! While Body Condition Score charts ( cats…" at bounding box center [630, 336] width 541 height 51
drag, startPoint x: 878, startPoint y: 318, endPoint x: 407, endPoint y: 338, distance: 471.5
click at [407, 338] on li "Skinny does not always mean unhealthy! While Body Condition Score charts ( cats…" at bounding box center [630, 336] width 541 height 51
copy li "very lean pets"
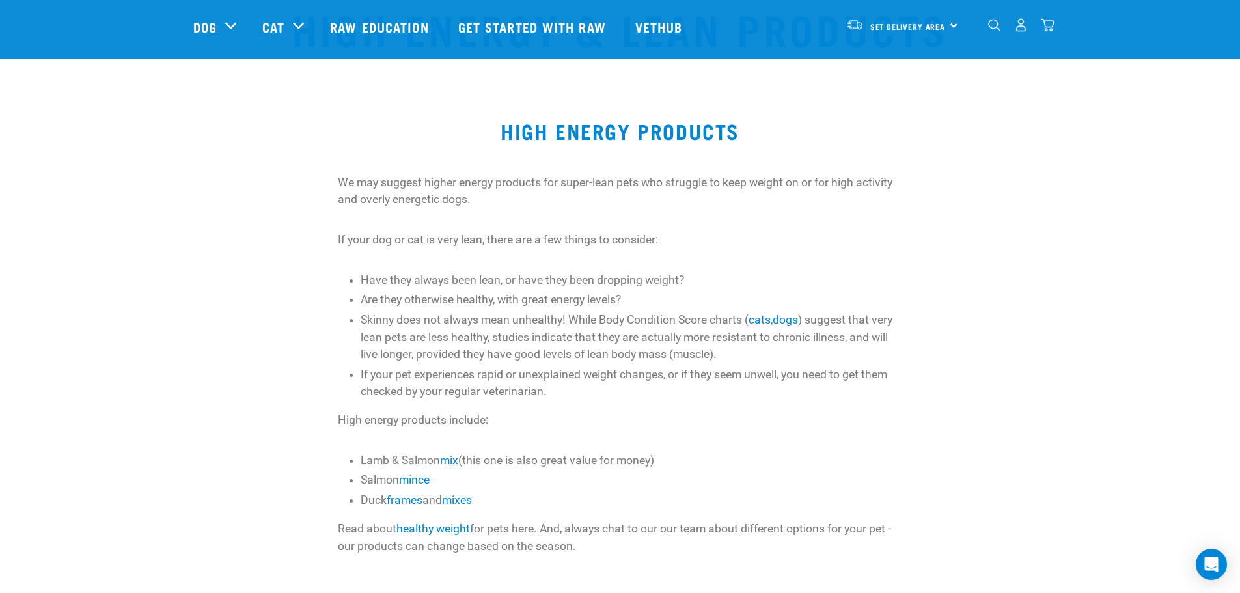
click at [832, 338] on li "Skinny does not always mean unhealthy! While Body Condition Score charts ( cats…" at bounding box center [630, 336] width 541 height 51
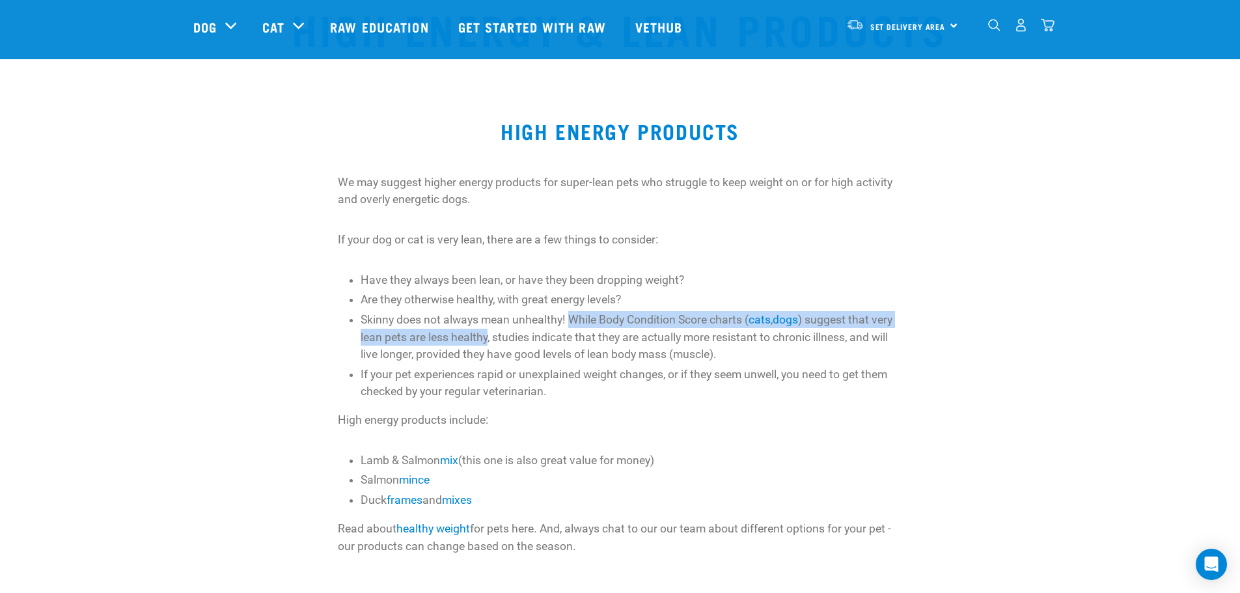
drag, startPoint x: 571, startPoint y: 318, endPoint x: 489, endPoint y: 338, distance: 84.6
click at [489, 338] on li "Skinny does not always mean unhealthy! While Body Condition Score charts ( cats…" at bounding box center [630, 336] width 541 height 51
copy li "While Body Condition Score charts ( cats , dogs ) suggest that very lean pets a…"
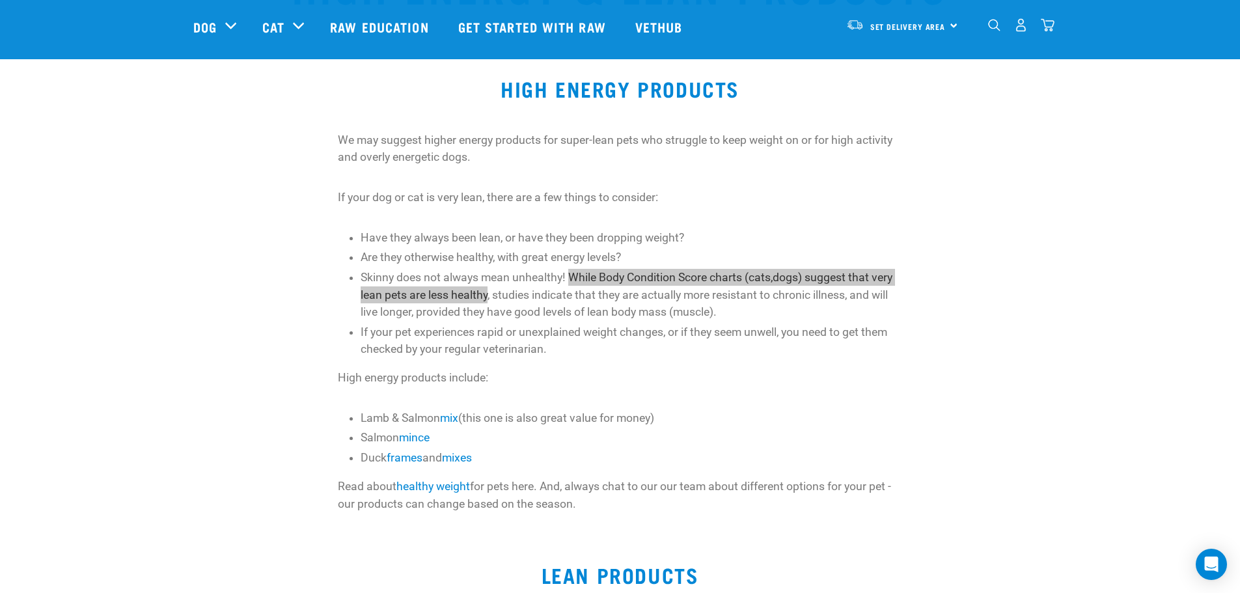
scroll to position [129, 0]
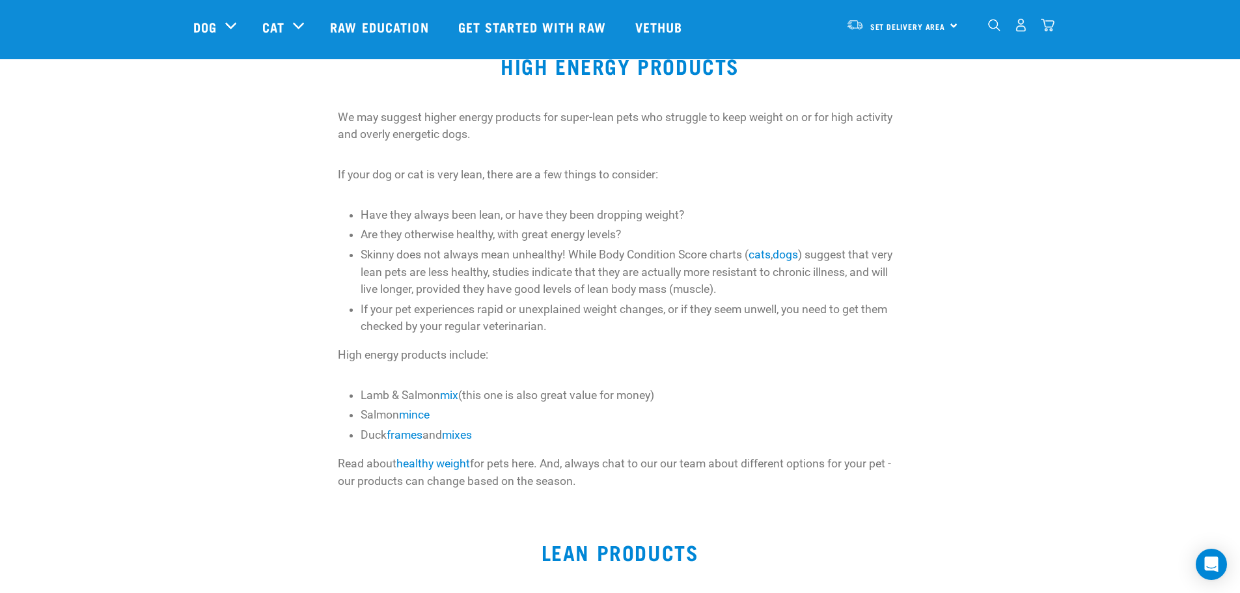
click at [603, 337] on div "We may suggest higher energy products for super-lean pets who struggle to keep …" at bounding box center [620, 308] width 564 height 398
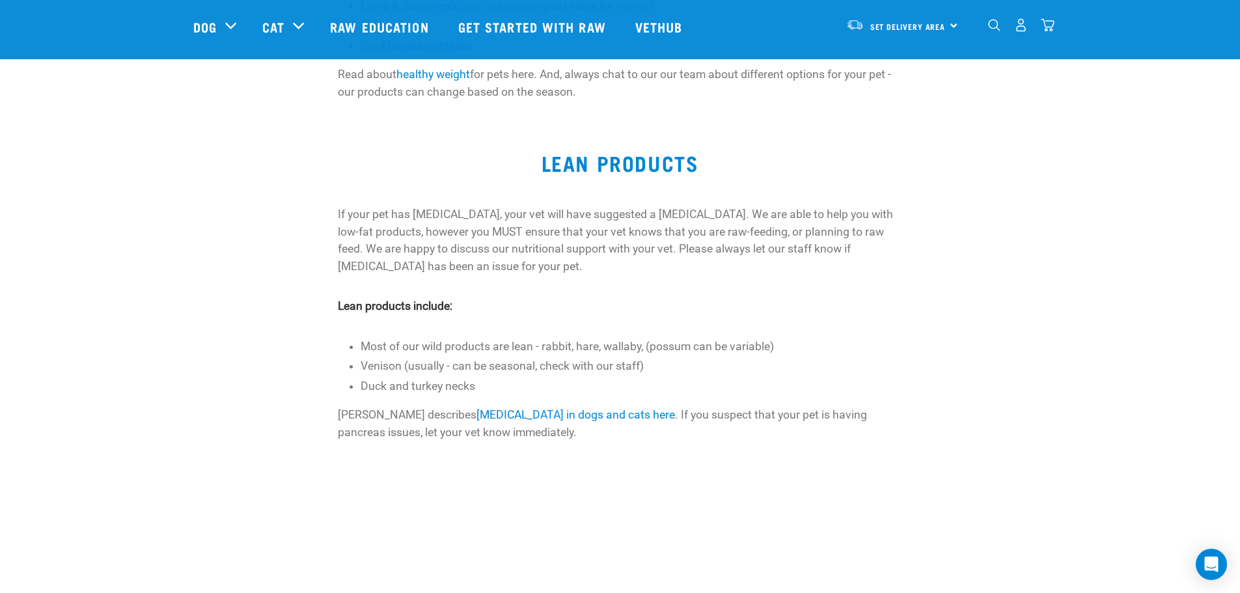
scroll to position [519, 0]
click at [647, 275] on div "If your pet has pancreatitis, your vet will have suggested a low-fat diet. We a…" at bounding box center [620, 322] width 564 height 235
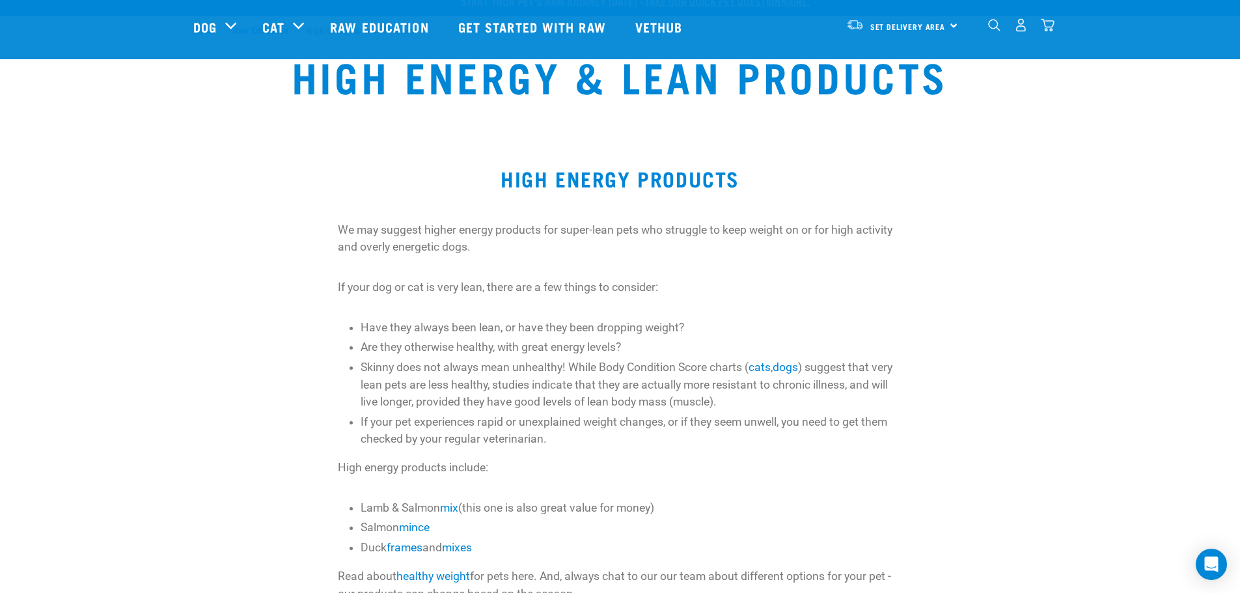
scroll to position [0, 0]
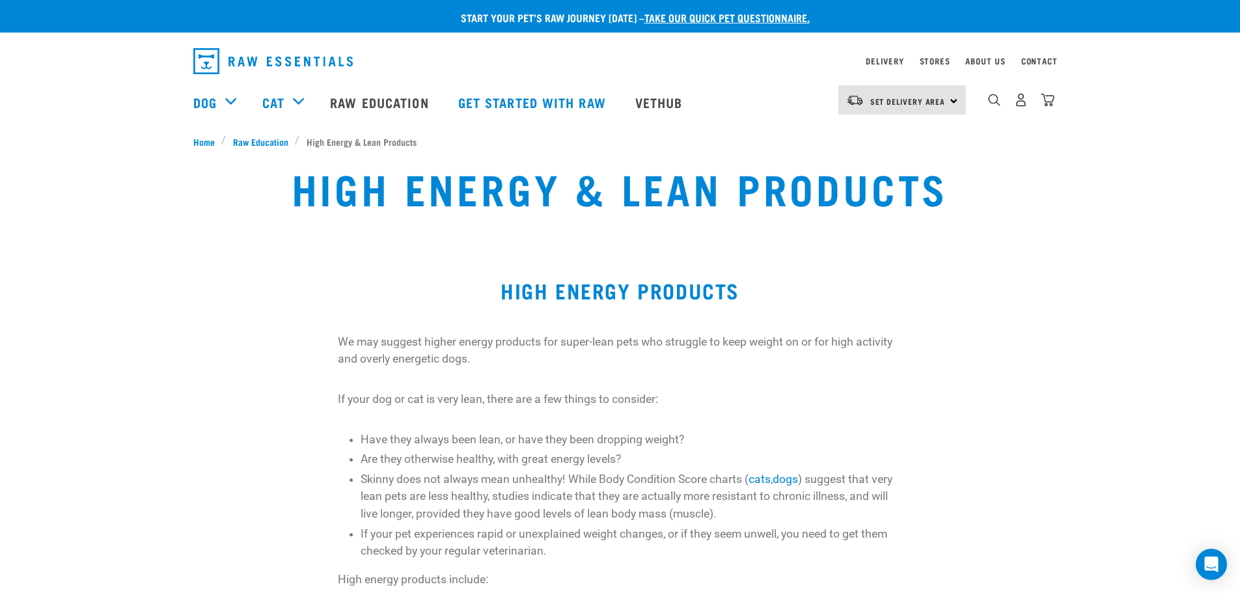
click at [544, 361] on p "We may suggest higher energy products for super-lean pets who struggle to keep …" at bounding box center [620, 350] width 564 height 34
click at [394, 476] on li "Skinny does not always mean unhealthy! While Body Condition Score charts ( cats…" at bounding box center [630, 495] width 541 height 51
click at [365, 478] on li "Skinny does not always mean unhealthy! While Body Condition Score charts ( cats…" at bounding box center [630, 495] width 541 height 51
click at [361, 481] on div "We may suggest higher energy products for super-lean pets who struggle to keep …" at bounding box center [620, 532] width 564 height 398
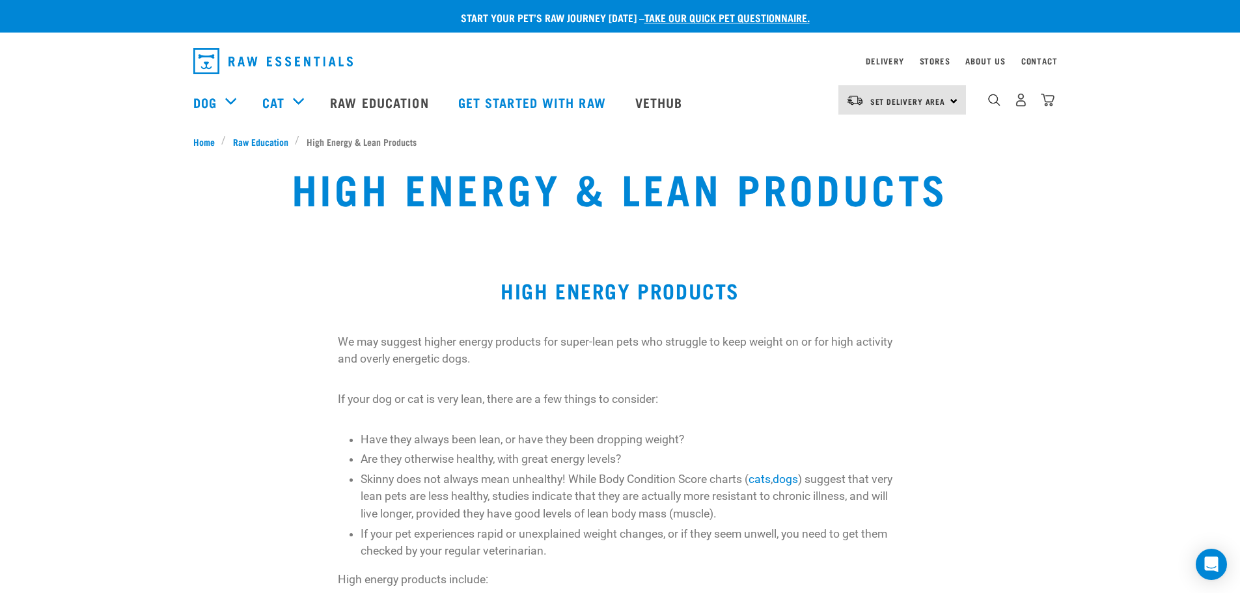
click at [390, 491] on li "Skinny does not always mean unhealthy! While Body Condition Score charts ( cats…" at bounding box center [630, 495] width 541 height 51
drag, startPoint x: 727, startPoint y: 416, endPoint x: 704, endPoint y: 387, distance: 36.6
click at [726, 416] on div "We may suggest higher energy products for super-lean pets who struggle to keep …" at bounding box center [620, 532] width 564 height 398
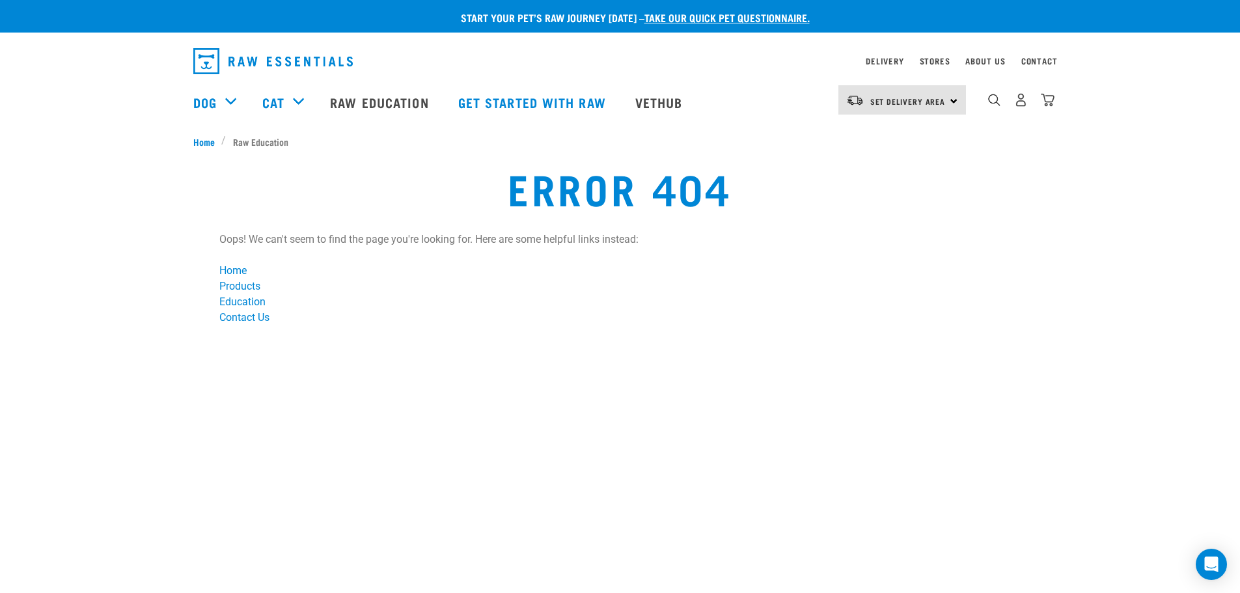
click at [569, 290] on li "Products" at bounding box center [619, 286] width 800 height 16
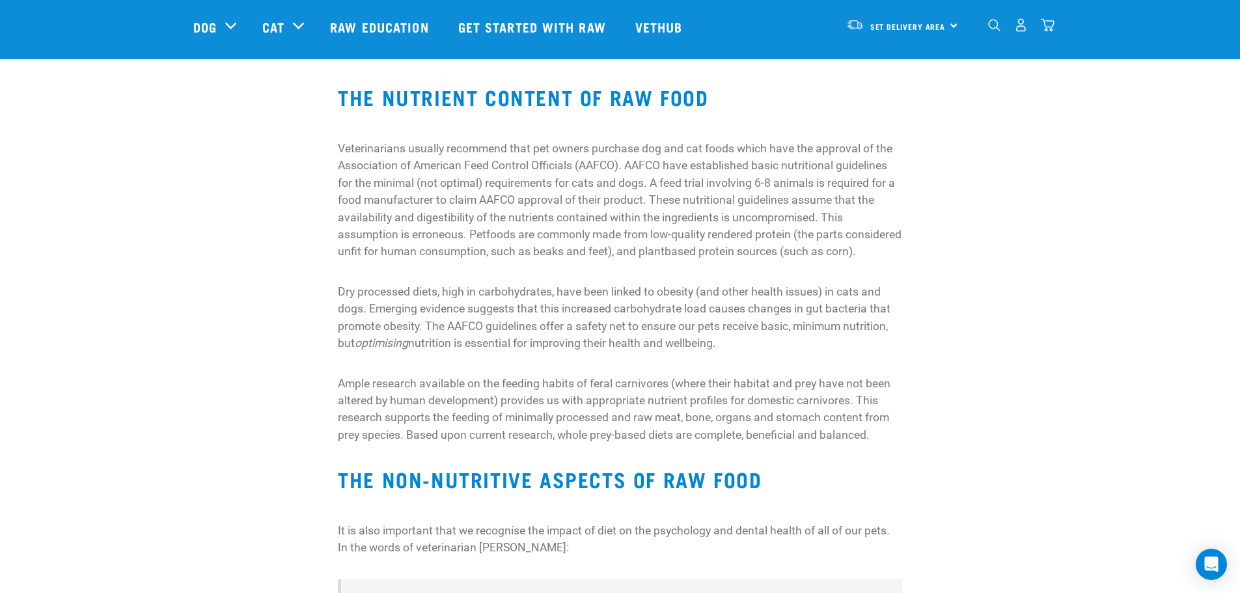
scroll to position [129, 0]
click at [725, 180] on p "Veterinarians usually recommend that pet owners purchase dog and cat foods whic…" at bounding box center [620, 199] width 564 height 120
click at [603, 187] on p "Veterinarians usually recommend that pet owners purchase dog and cat foods whic…" at bounding box center [620, 199] width 564 height 120
click at [768, 202] on p "Veterinarians usually recommend that pet owners purchase dog and cat foods whic…" at bounding box center [620, 199] width 564 height 120
click at [532, 218] on p "Veterinarians usually recommend that pet owners purchase dog and cat foods whic…" at bounding box center [620, 199] width 564 height 120
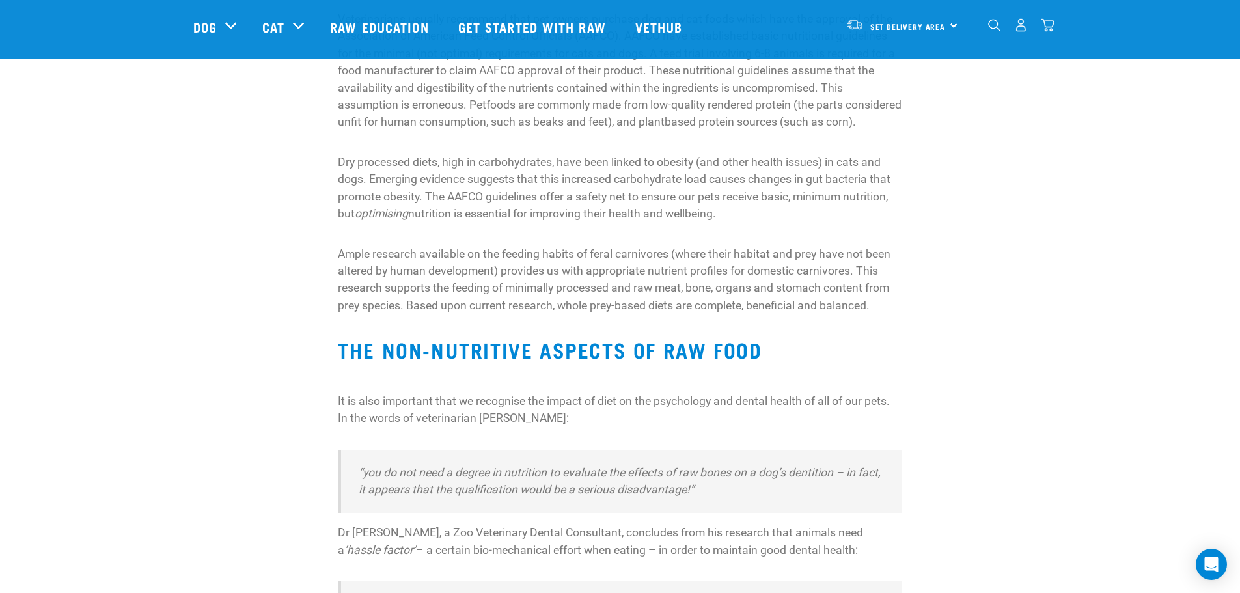
scroll to position [259, 0]
click at [748, 222] on p "Dry processed diets, high in carbohydrates, have been linked to obesity (and ot…" at bounding box center [620, 187] width 564 height 69
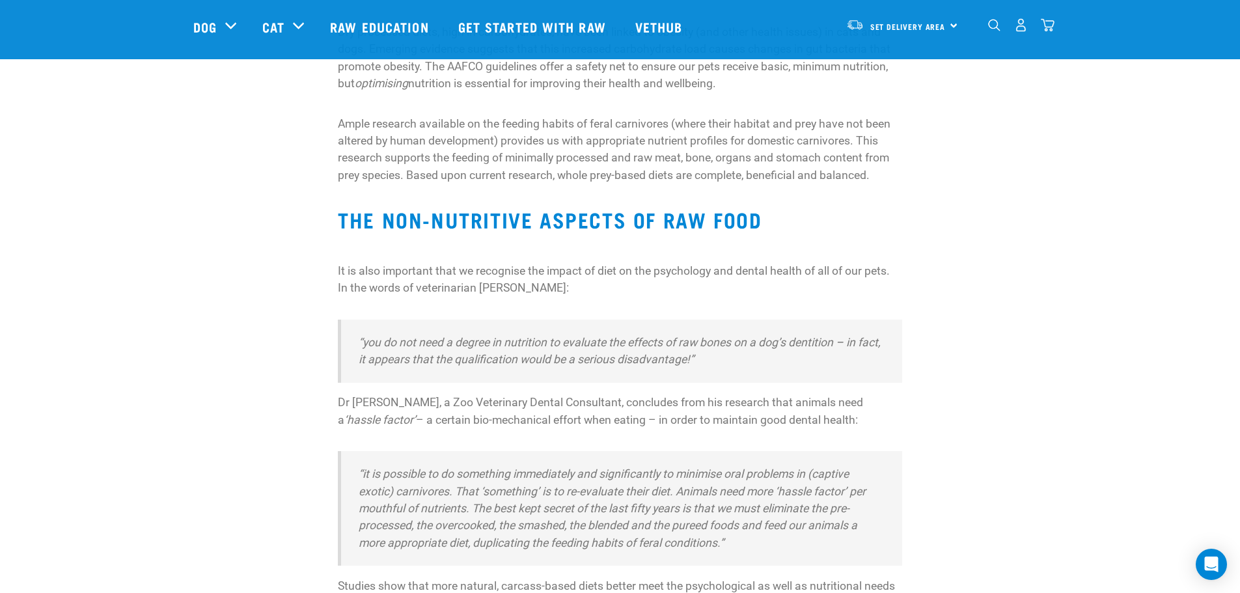
scroll to position [389, 0]
click at [552, 183] on p "Ample research available on the feeding habits of feral carnivores (where their…" at bounding box center [620, 149] width 564 height 69
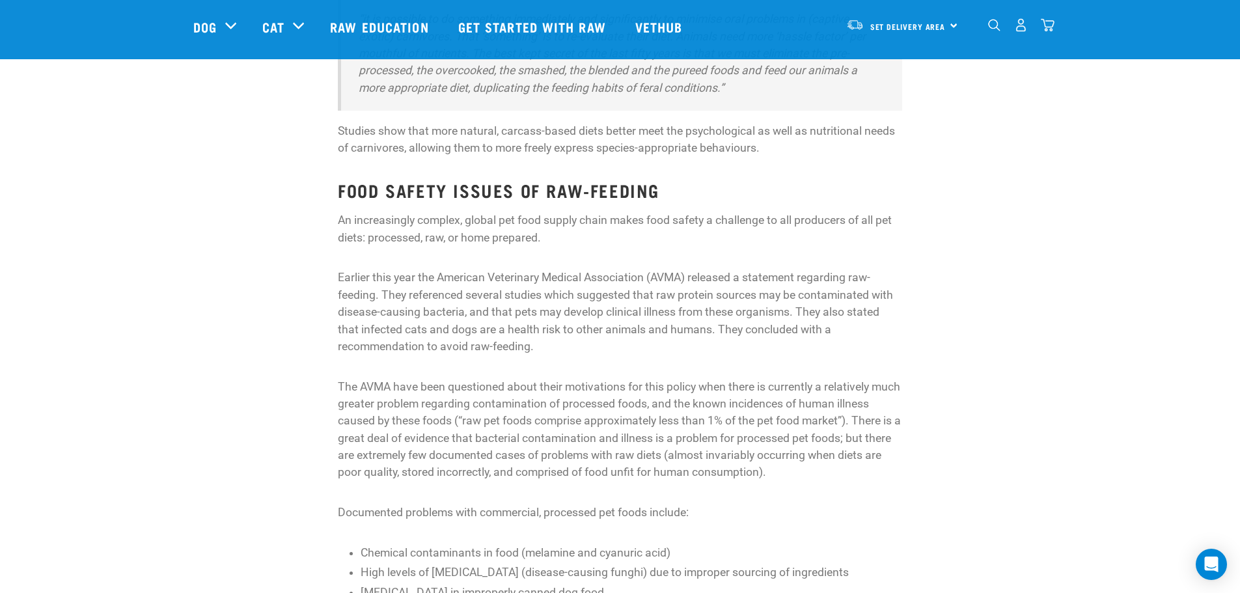
scroll to position [844, 0]
click at [664, 354] on p "Earlier this year the American Veterinary Medical Association (AVMA) released a…" at bounding box center [620, 311] width 564 height 86
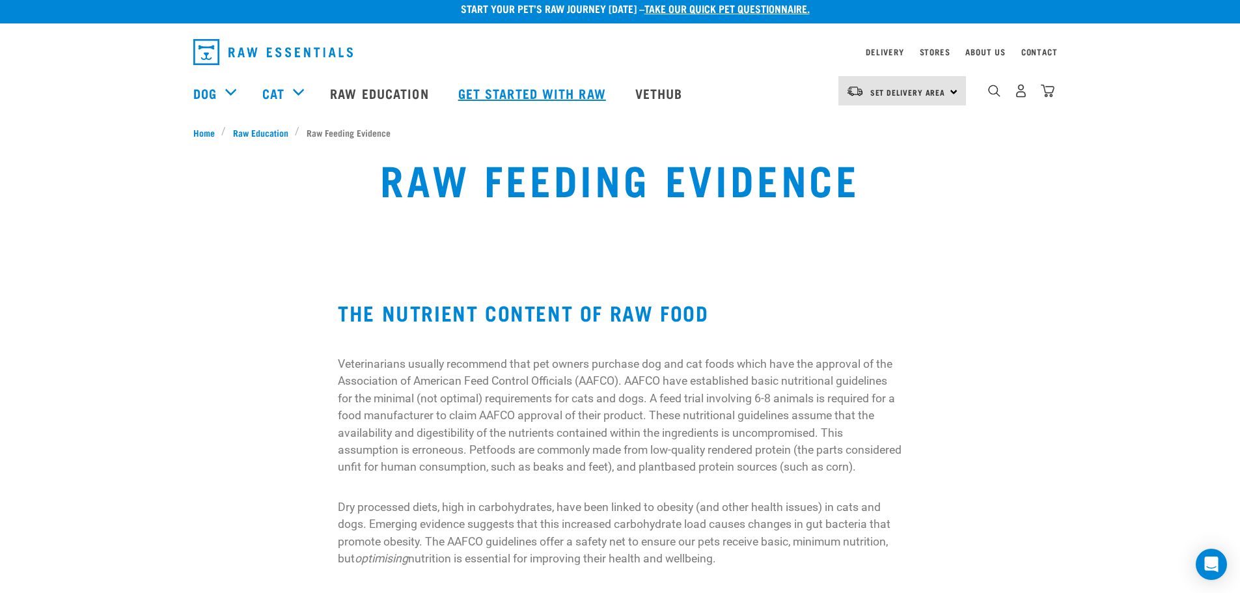
scroll to position [0, 0]
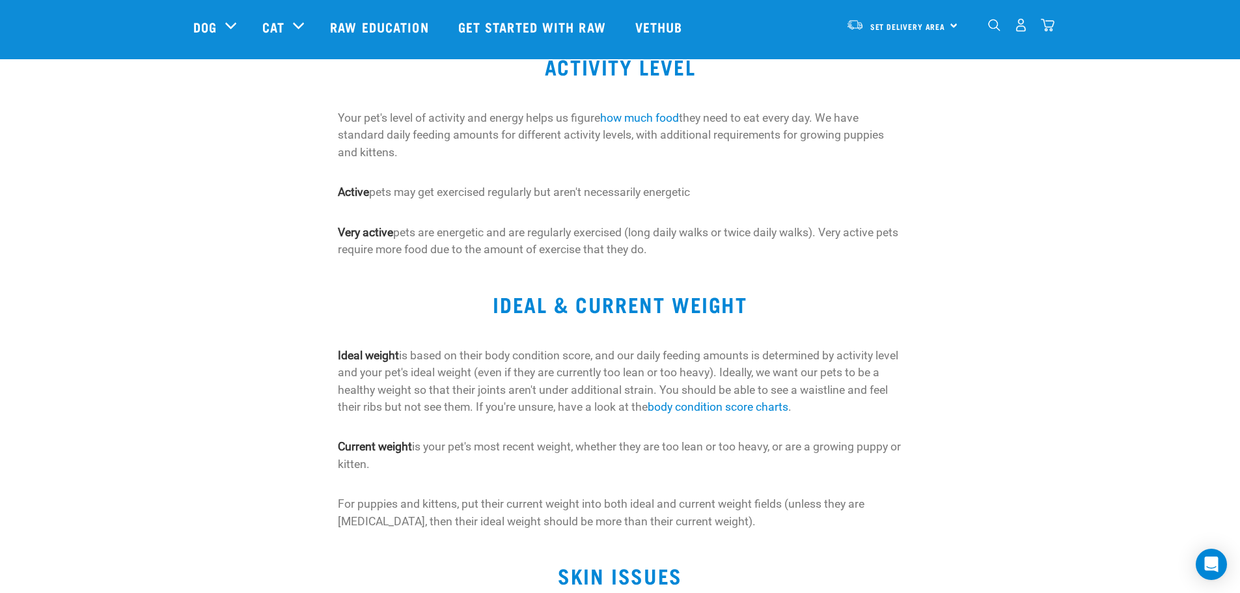
scroll to position [129, 0]
click at [372, 362] on p "Ideal weight is based on their body condition score, and our daily feeding amou…" at bounding box center [620, 380] width 564 height 69
drag, startPoint x: 336, startPoint y: 356, endPoint x: 400, endPoint y: 360, distance: 64.5
click at [400, 360] on div "Ideal weight is based on their body condition score, and our daily feeding amou…" at bounding box center [620, 439] width 580 height 202
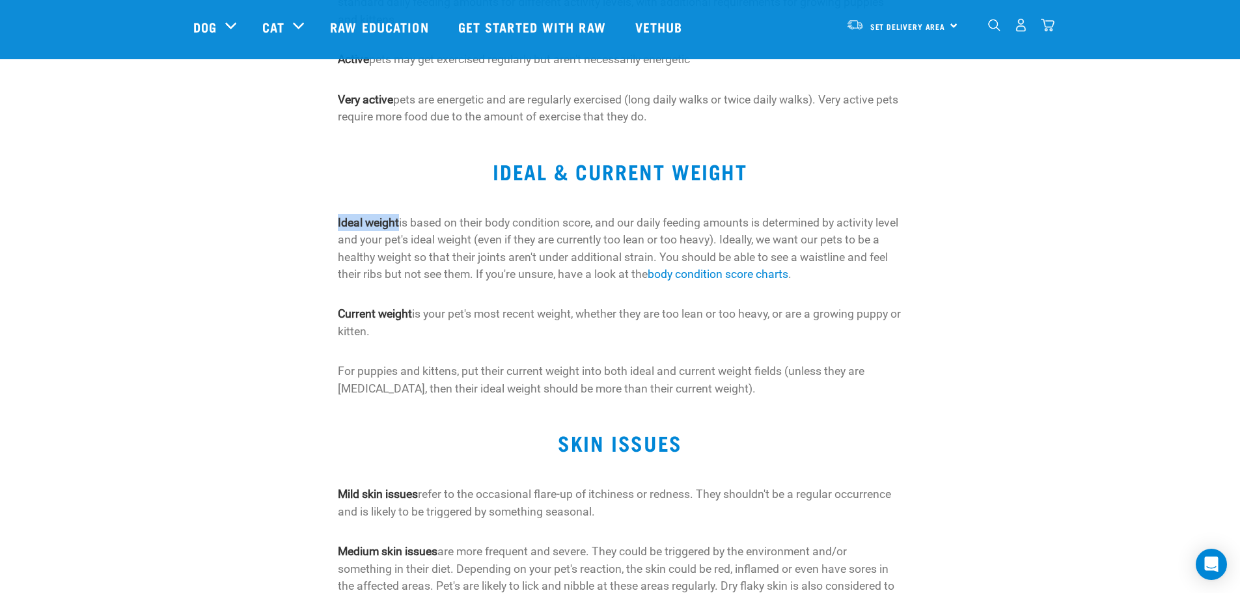
scroll to position [260, 0]
click at [634, 228] on p "Ideal weight is based on their body condition score, and our daily feeding amou…" at bounding box center [620, 249] width 564 height 69
drag, startPoint x: 595, startPoint y: 225, endPoint x: 331, endPoint y: 220, distance: 263.6
click at [332, 221] on div "Ideal weight is based on their body condition score, and our daily feeding amou…" at bounding box center [620, 309] width 580 height 202
copy p "Ideal weight is based on their body condition score"
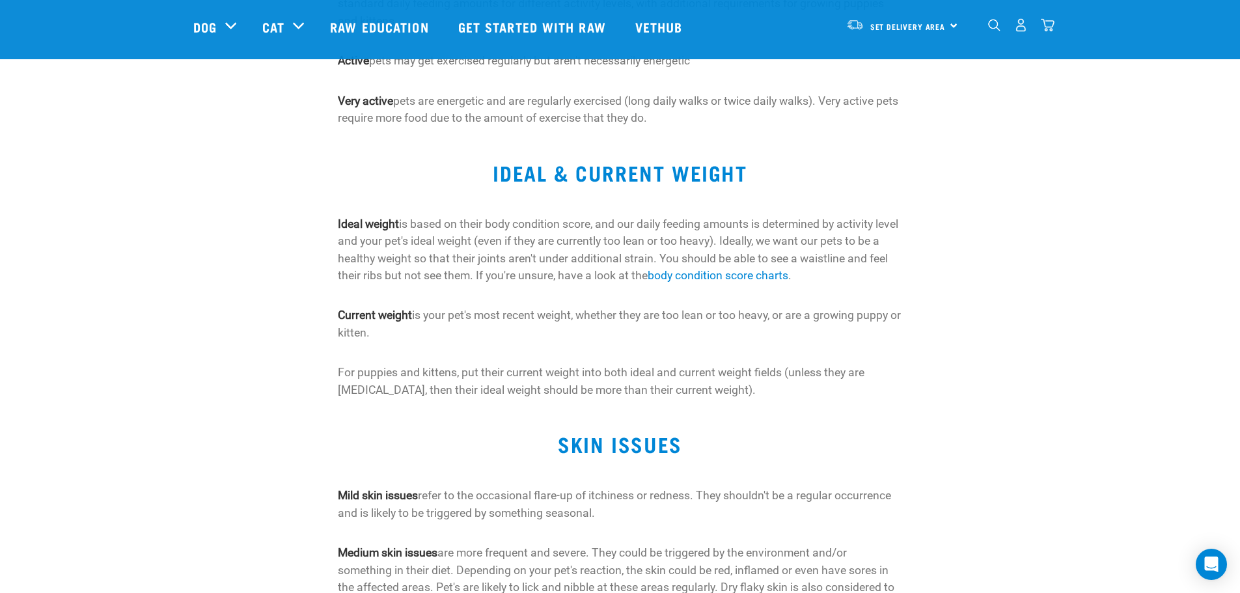
click at [735, 234] on p "Ideal weight is based on their body condition score, and our daily feeding amou…" at bounding box center [620, 249] width 564 height 69
click at [484, 290] on div "Ideal weight is based on their body condition score, and our daily feeding amou…" at bounding box center [620, 306] width 564 height 183
click at [340, 314] on strong "Current weight" at bounding box center [375, 314] width 74 height 13
click at [403, 331] on p "Current weight is your pet's most recent weight, whether they are too lean or t…" at bounding box center [620, 323] width 564 height 34
click at [444, 240] on p "Ideal weight is based on their body condition score, and our daily feeding amou…" at bounding box center [620, 249] width 564 height 69
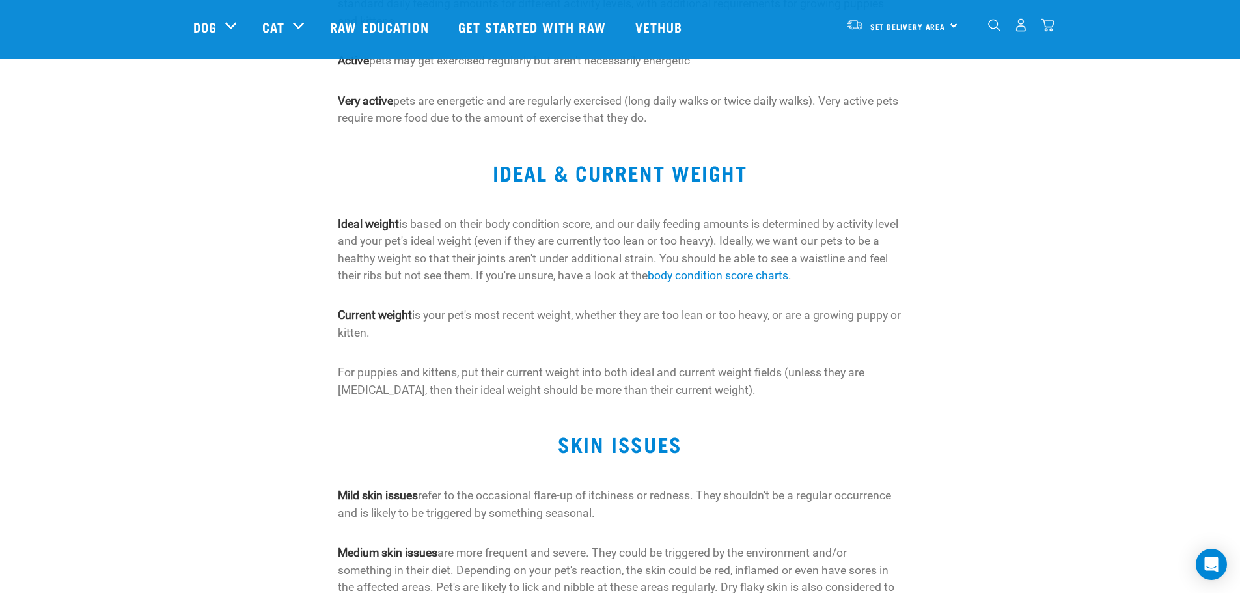
drag, startPoint x: 686, startPoint y: 344, endPoint x: 731, endPoint y: 332, distance: 46.2
click at [686, 343] on div "Ideal weight is based on their body condition score, and our daily feeding amou…" at bounding box center [620, 306] width 564 height 183
click at [707, 375] on p "For puppies and kittens, put their current weight into both ideal and current w…" at bounding box center [620, 381] width 564 height 34
click at [649, 375] on p "For puppies and kittens, put their current weight into both ideal and current w…" at bounding box center [620, 381] width 564 height 34
drag, startPoint x: 632, startPoint y: 373, endPoint x: 751, endPoint y: 374, distance: 119.1
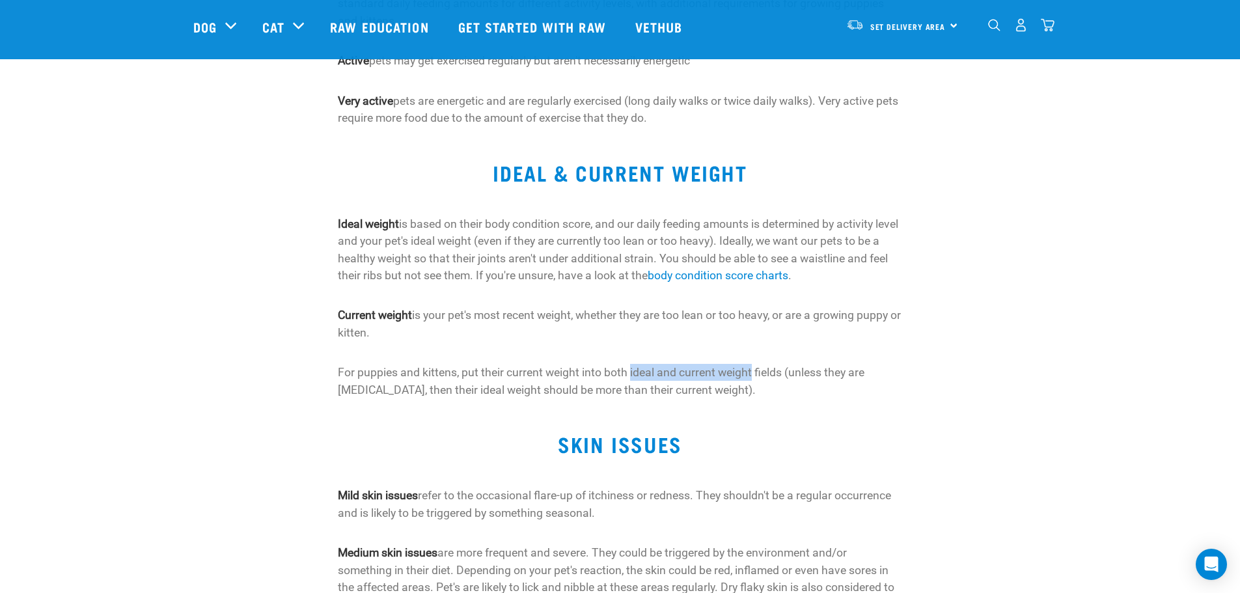
click at [751, 374] on p "For puppies and kittens, put their current weight into both ideal and current w…" at bounding box center [620, 381] width 564 height 34
click at [617, 377] on p "For puppies and kittens, put their current weight into both ideal and current w…" at bounding box center [620, 381] width 564 height 34
drag, startPoint x: 546, startPoint y: 316, endPoint x: 575, endPoint y: 317, distance: 29.3
click at [575, 317] on p "Current weight is your pet's most recent weight, whether they are too lean or t…" at bounding box center [620, 323] width 564 height 34
click at [563, 316] on p "Current weight is your pet's most recent weight, whether they are too lean or t…" at bounding box center [620, 323] width 564 height 34
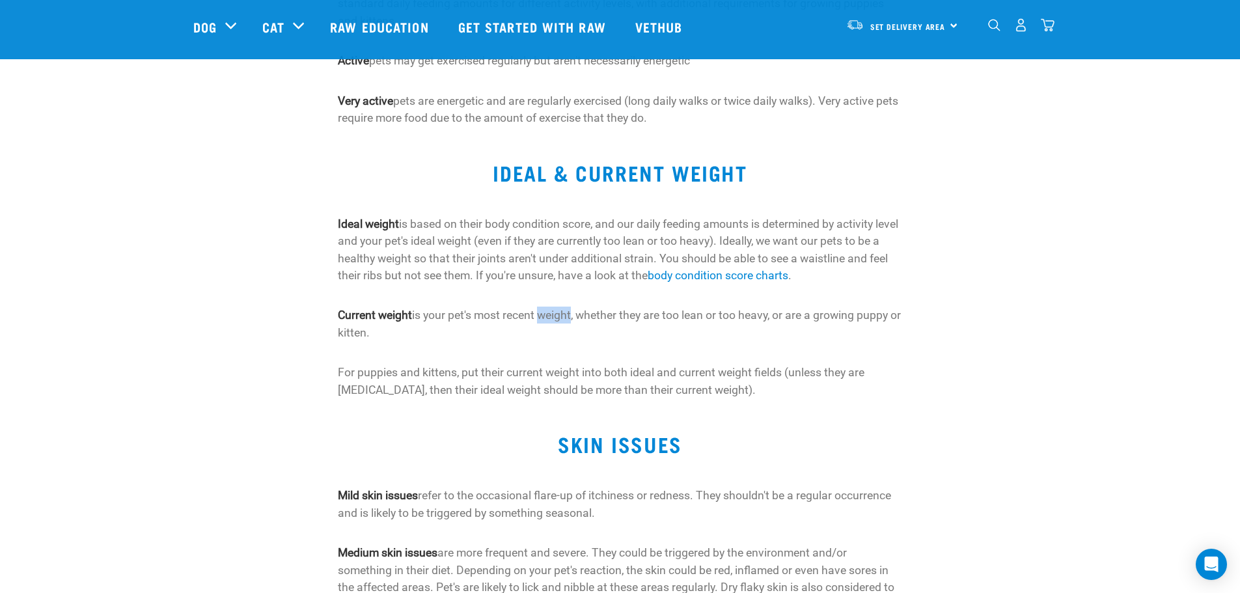
drag, startPoint x: 550, startPoint y: 315, endPoint x: 576, endPoint y: 318, distance: 26.8
click at [576, 318] on p "Current weight is your pet's most recent weight, whether they are too lean or t…" at bounding box center [620, 323] width 564 height 34
click at [456, 256] on p "Ideal weight is based on their body condition score, and our daily feeding amou…" at bounding box center [620, 249] width 564 height 69
click at [409, 264] on p "Ideal weight is based on their body condition score, and our daily feeding amou…" at bounding box center [620, 249] width 564 height 69
drag, startPoint x: 390, startPoint y: 261, endPoint x: 421, endPoint y: 258, distance: 31.3
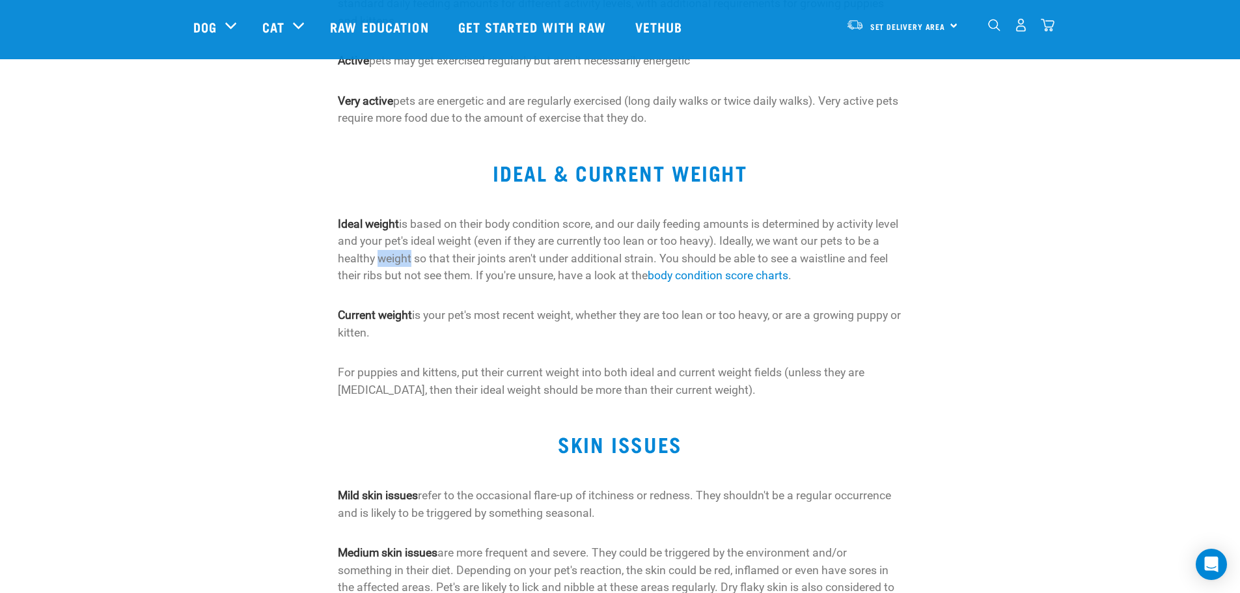
click at [421, 258] on p "Ideal weight is based on their body condition score, and our daily feeding amou…" at bounding box center [620, 249] width 564 height 69
copy p "weight"
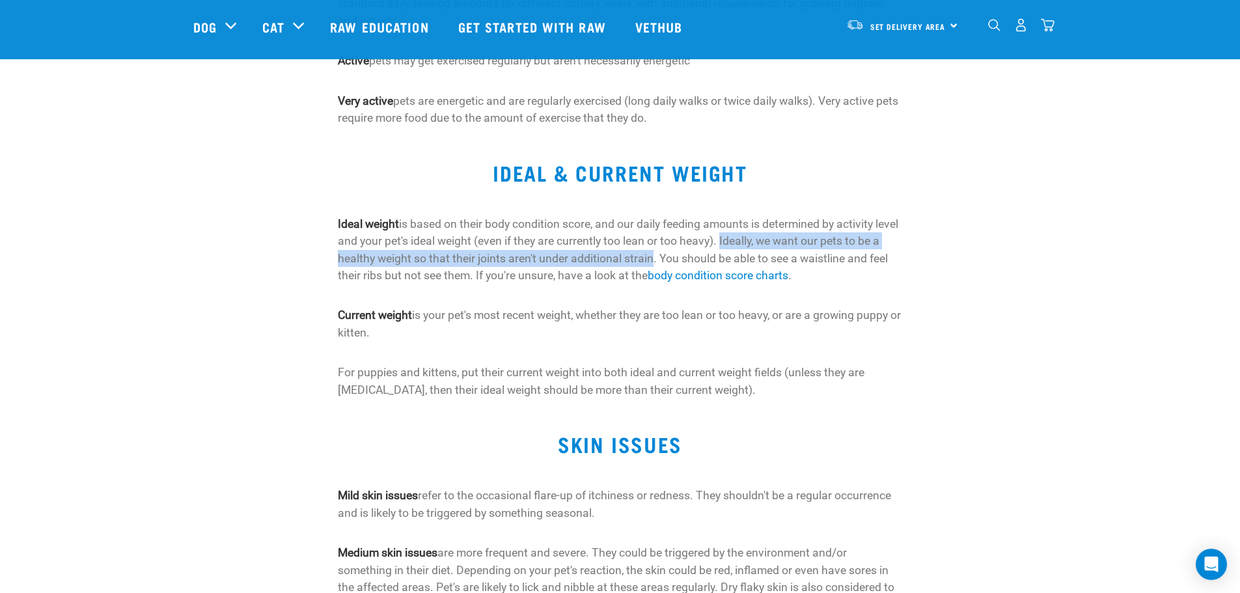
drag, startPoint x: 748, startPoint y: 239, endPoint x: 660, endPoint y: 254, distance: 89.9
click at [660, 254] on p "Ideal weight is based on their body condition score, and our daily feeding amou…" at bounding box center [620, 249] width 564 height 69
copy p "Ideally, we want our pets to be a healthy weight so that their joints aren't un…"
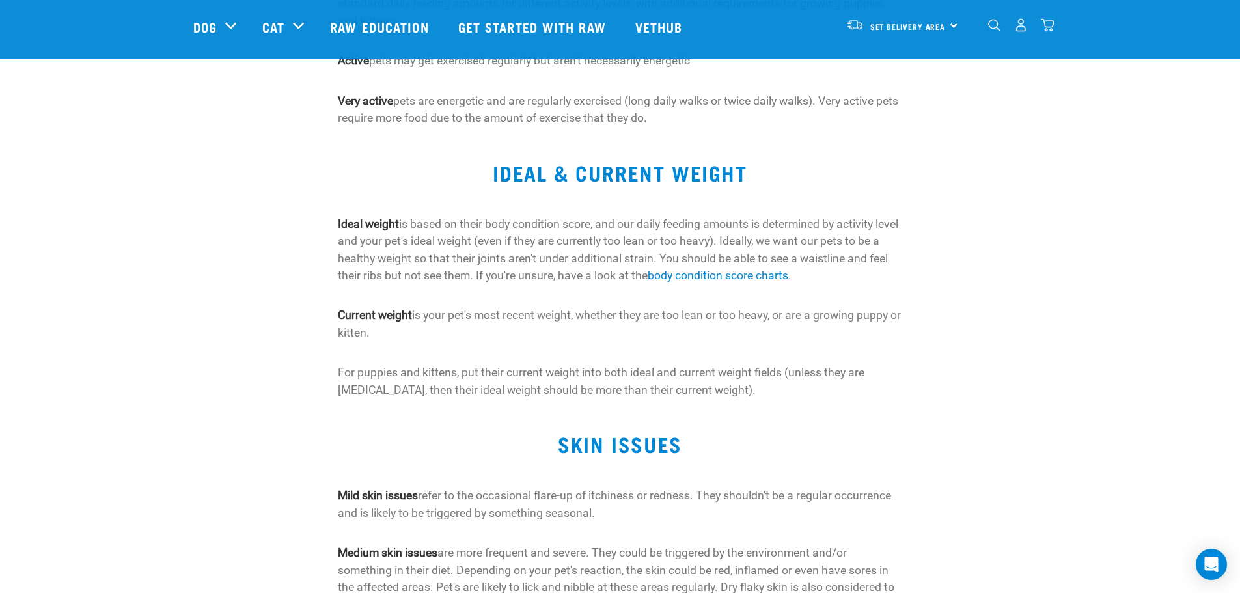
click at [515, 316] on p "Current weight is your pet's most recent weight, whether they are too lean or t…" at bounding box center [620, 323] width 564 height 34
drag, startPoint x: 545, startPoint y: 316, endPoint x: 575, endPoint y: 312, distance: 30.8
click at [575, 312] on p "Current weight is your pet's most recent weight, whether they are too lean or t…" at bounding box center [620, 323] width 564 height 34
copy p "weight"
click at [396, 316] on strong "Current weight" at bounding box center [375, 314] width 74 height 13
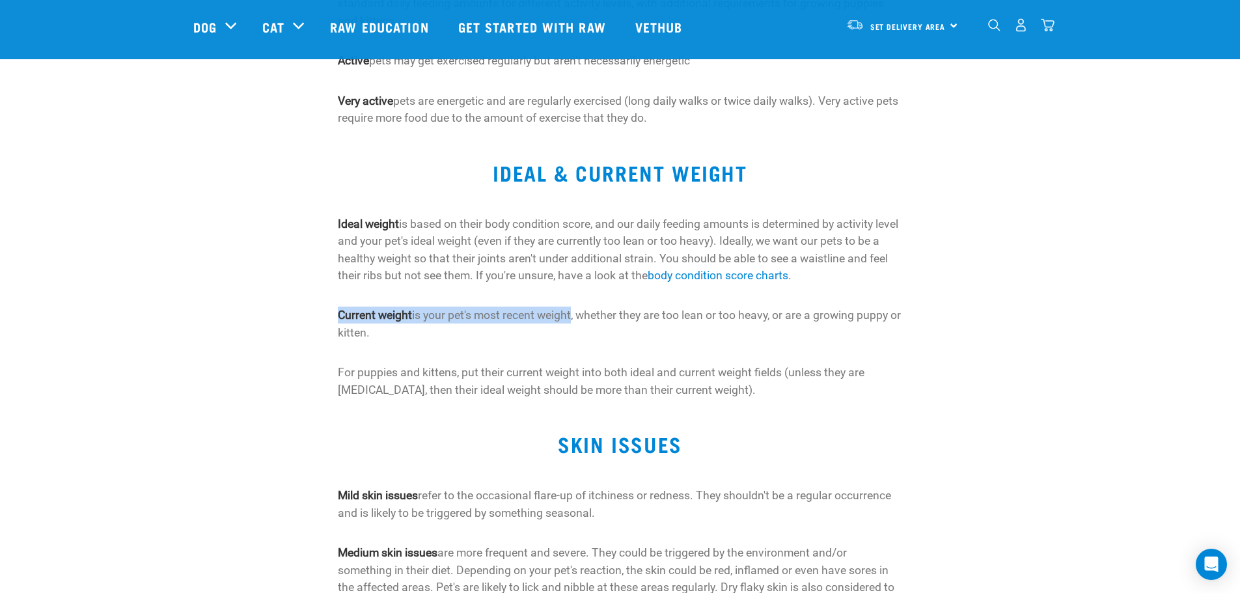
drag, startPoint x: 339, startPoint y: 311, endPoint x: 576, endPoint y: 310, distance: 236.8
click at [576, 312] on p "Current weight is your pet's most recent weight, whether they are too lean or t…" at bounding box center [620, 323] width 564 height 34
copy p "Current weight is your pet's most recent weight"
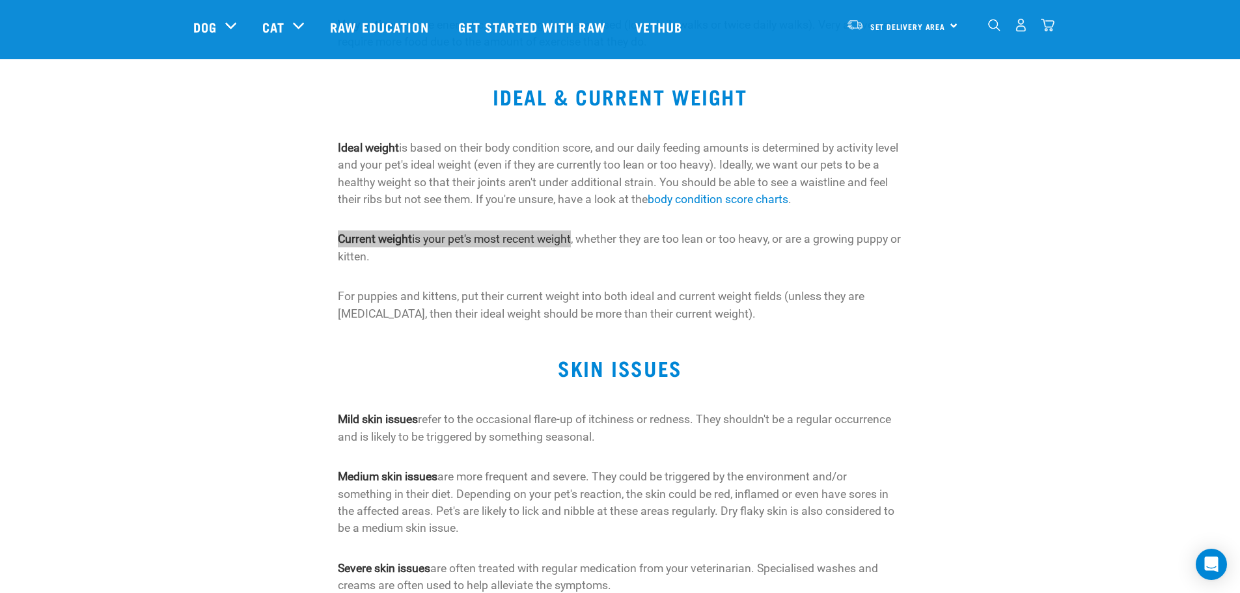
scroll to position [455, 0]
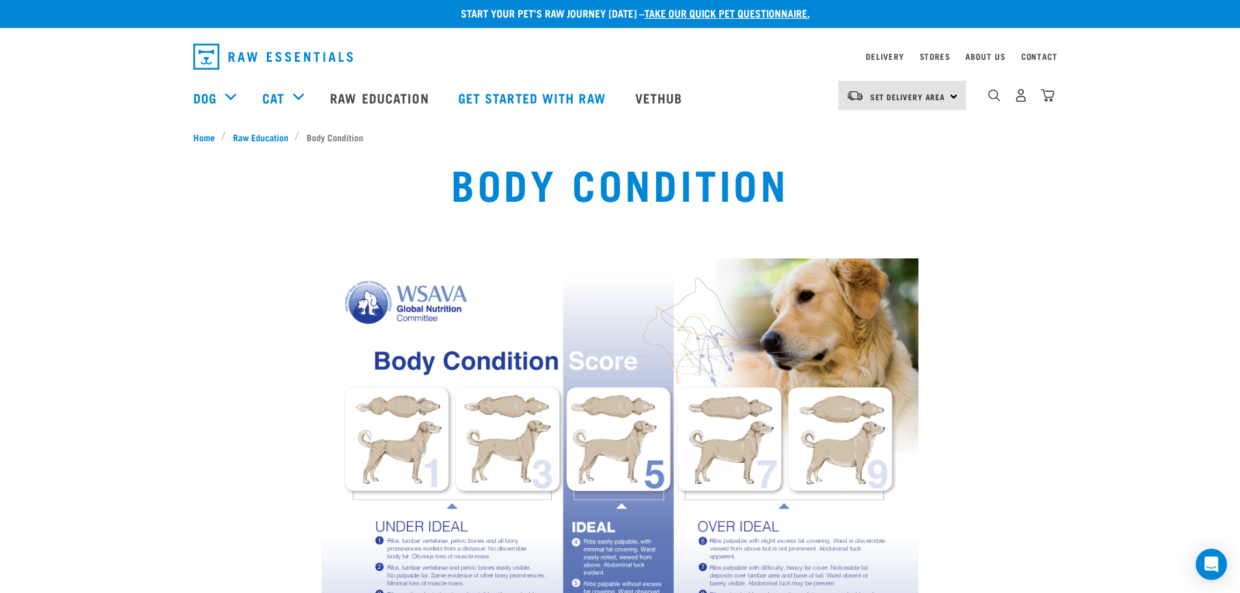
scroll to position [4, 0]
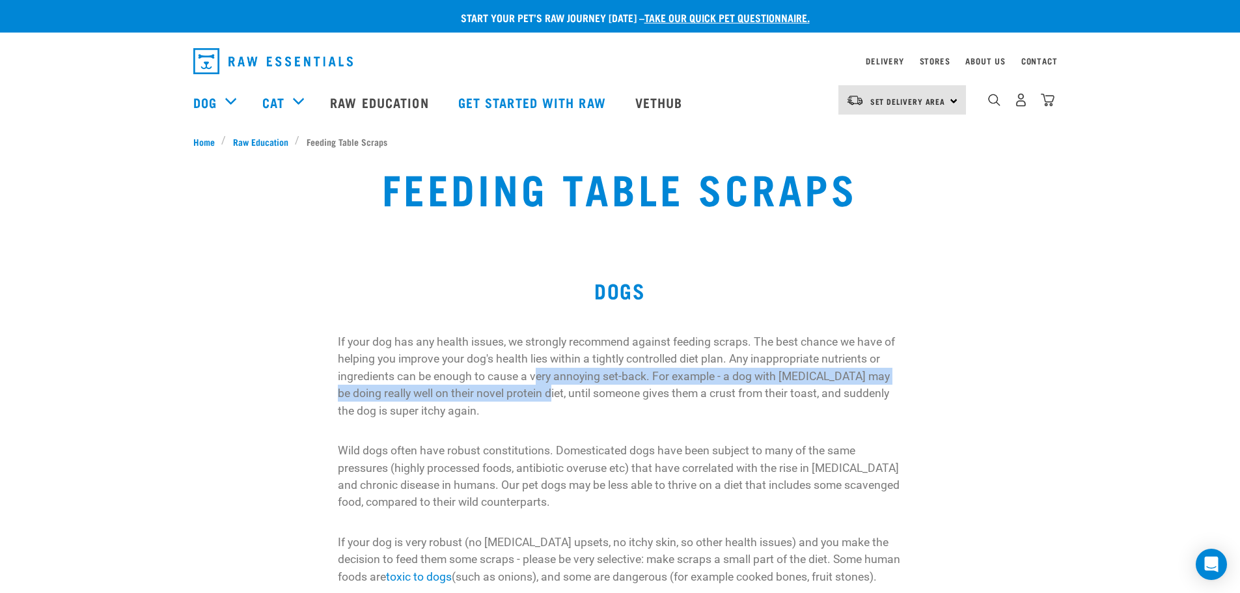
click at [535, 385] on p "If your dog has any health issues, we strongly recommend against feeding scraps…" at bounding box center [620, 376] width 564 height 86
click at [535, 398] on p "If your dog has any health issues, we strongly recommend against feeding scraps…" at bounding box center [620, 376] width 564 height 86
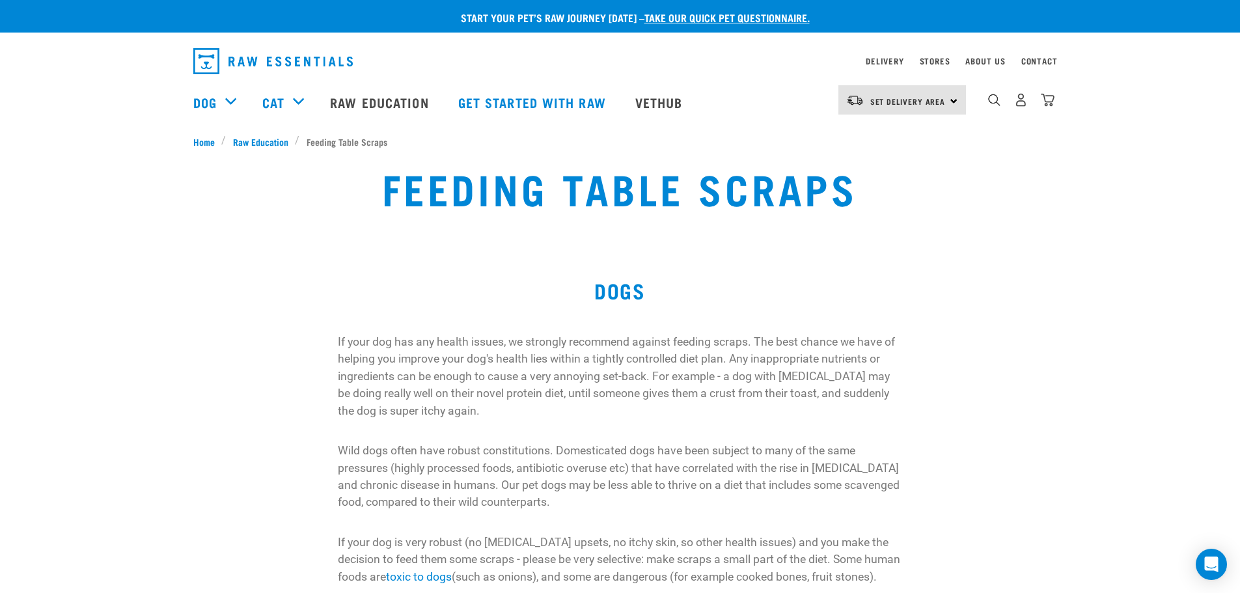
click at [534, 407] on p "If your dog has any health issues, we strongly recommend against feeding scraps…" at bounding box center [620, 376] width 564 height 86
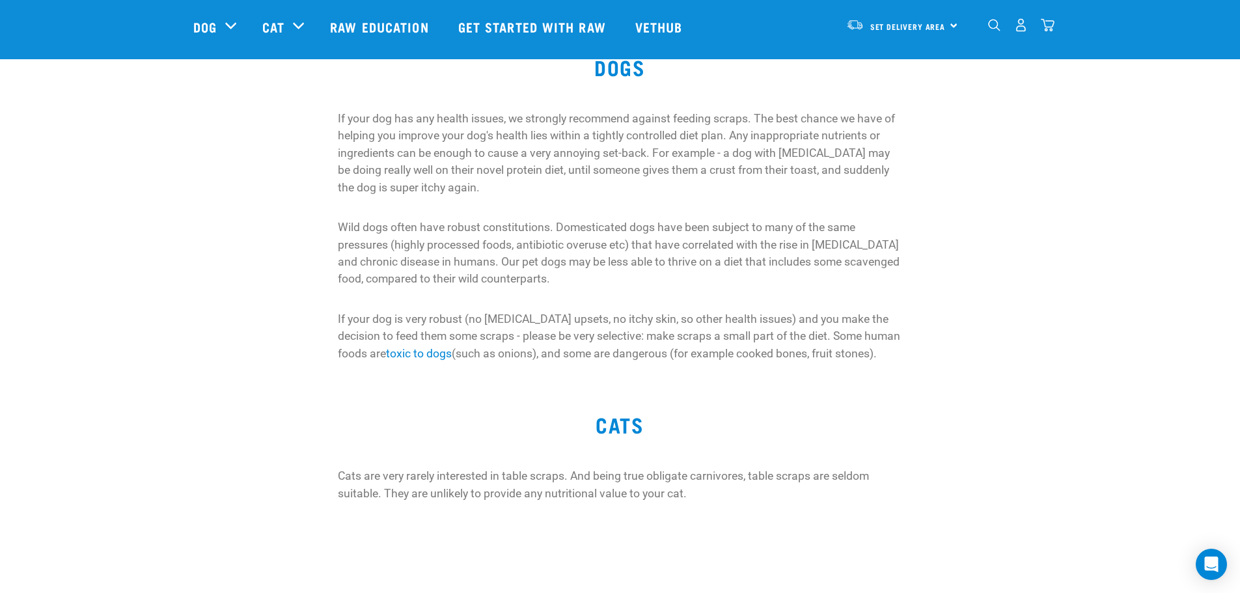
scroll to position [130, 0]
click at [618, 275] on p "Wild dogs often have robust constitutions. Domesticated dogs have been subject …" at bounding box center [620, 250] width 564 height 69
click at [566, 349] on p "If your dog is very robust (no [MEDICAL_DATA] upsets, no itchy skin, so other h…" at bounding box center [620, 342] width 564 height 69
click at [858, 344] on p "If your dog is very robust (no [MEDICAL_DATA] upsets, no itchy skin, so other h…" at bounding box center [620, 342] width 564 height 69
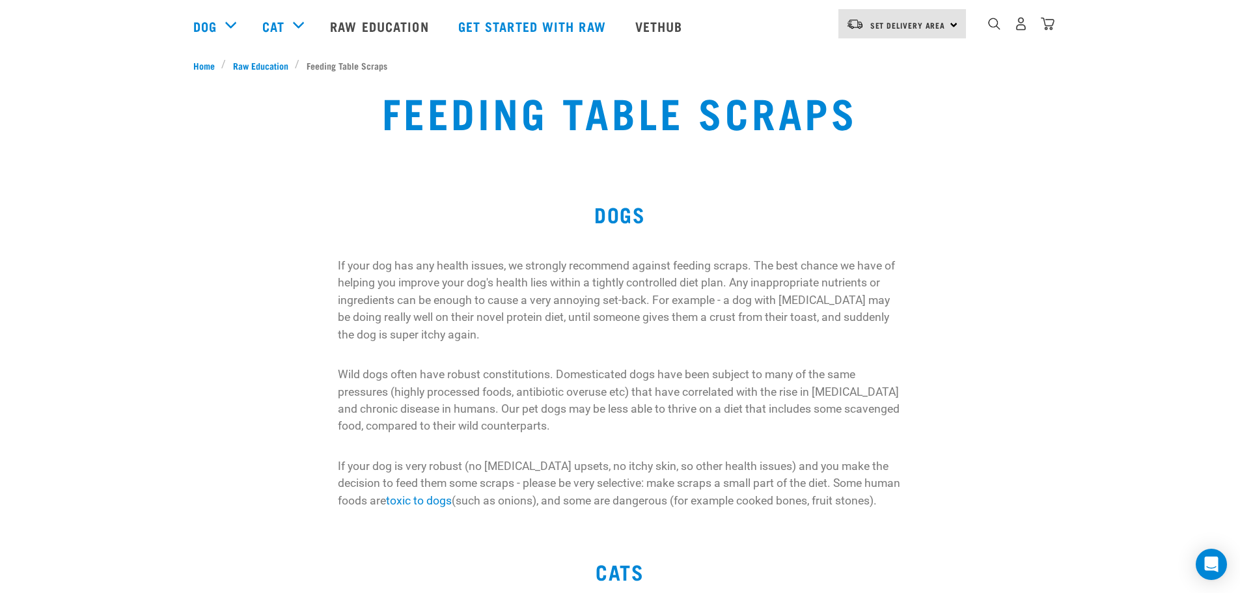
scroll to position [0, 0]
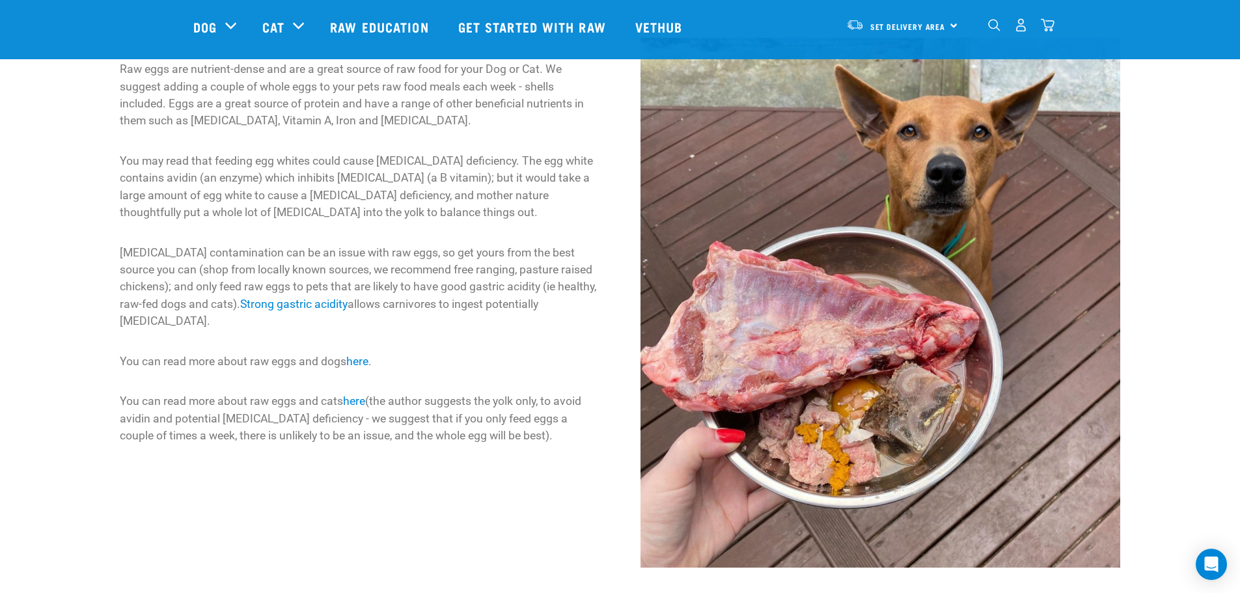
scroll to position [130, 0]
click at [514, 432] on p "You can read more about raw eggs and cats here (the author suggests the yolk on…" at bounding box center [359, 417] width 479 height 51
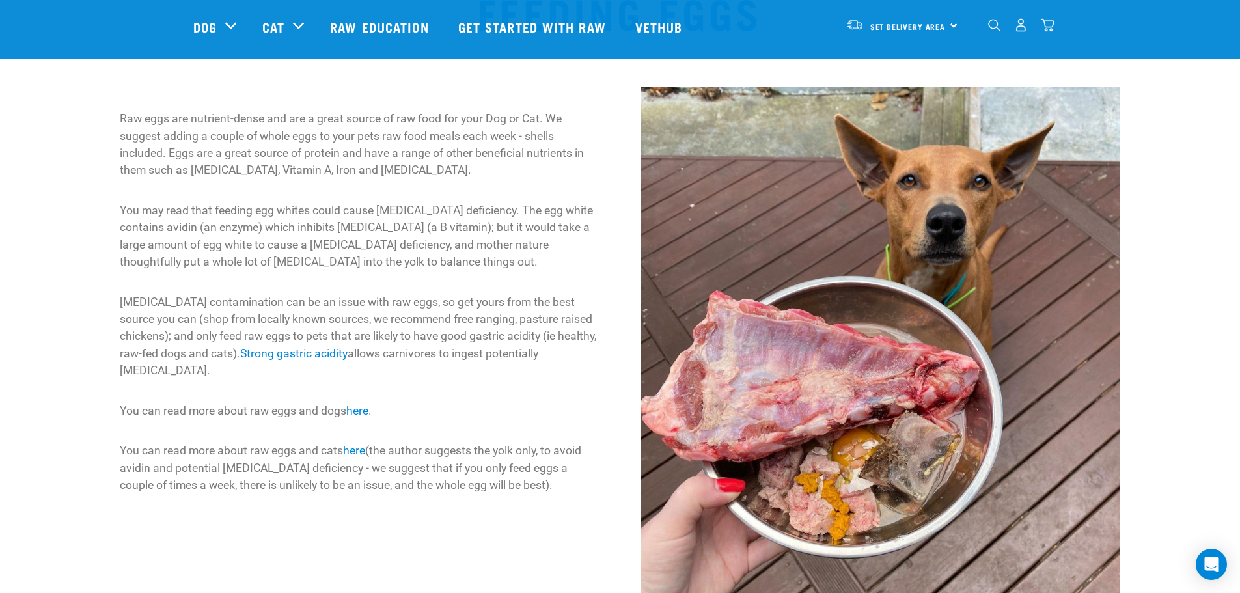
scroll to position [0, 0]
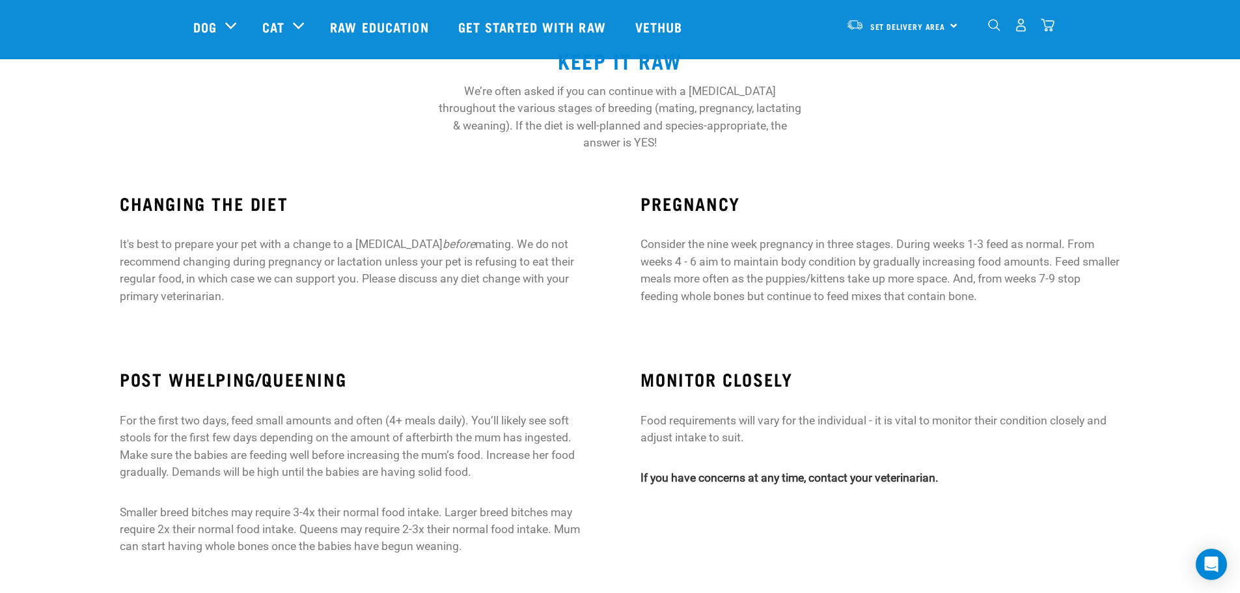
scroll to position [129, 0]
click at [470, 277] on p "It's best to prepare your pet with a change to a raw diet before mating. We do …" at bounding box center [359, 269] width 479 height 69
click at [1025, 271] on p "Consider the nine week pregnancy in three stages. During weeks 1-3 feed as norm…" at bounding box center [879, 269] width 479 height 69
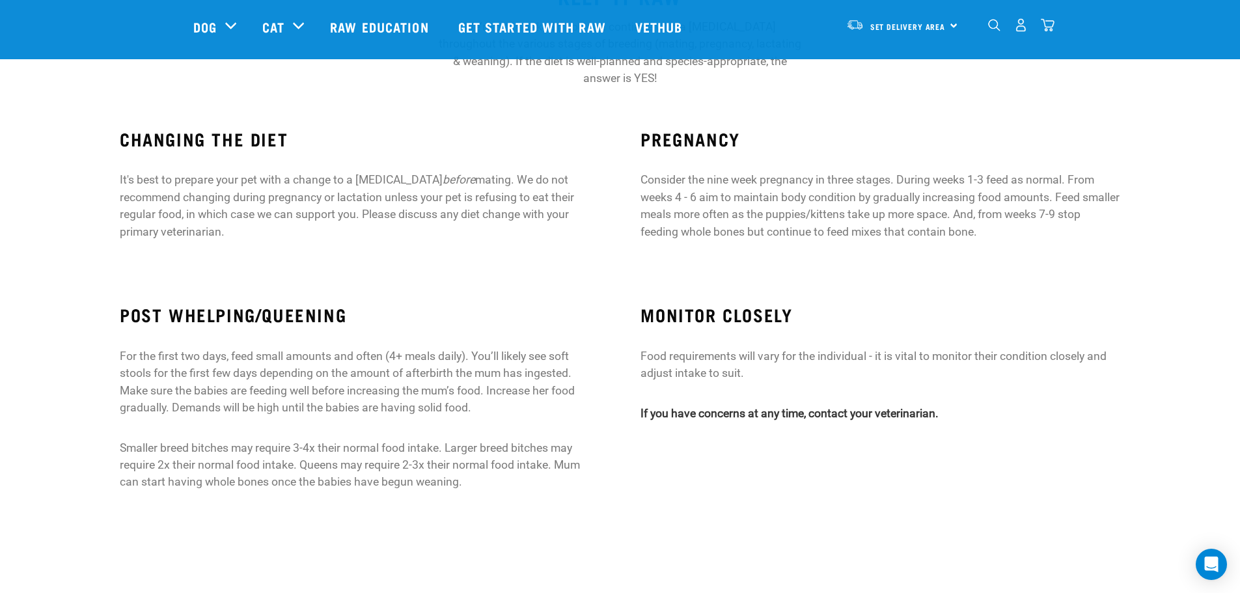
scroll to position [194, 0]
click at [150, 439] on p "Smaller breed bitches may require 3-4x their normal food intake. Larger breed b…" at bounding box center [359, 464] width 479 height 51
drag, startPoint x: 120, startPoint y: 428, endPoint x: 191, endPoint y: 429, distance: 71.6
click at [191, 439] on p "Smaller breed bitches may require 3-4x their normal food intake. Larger breed b…" at bounding box center [359, 464] width 479 height 51
drag, startPoint x: 271, startPoint y: 440, endPoint x: 265, endPoint y: 431, distance: 10.7
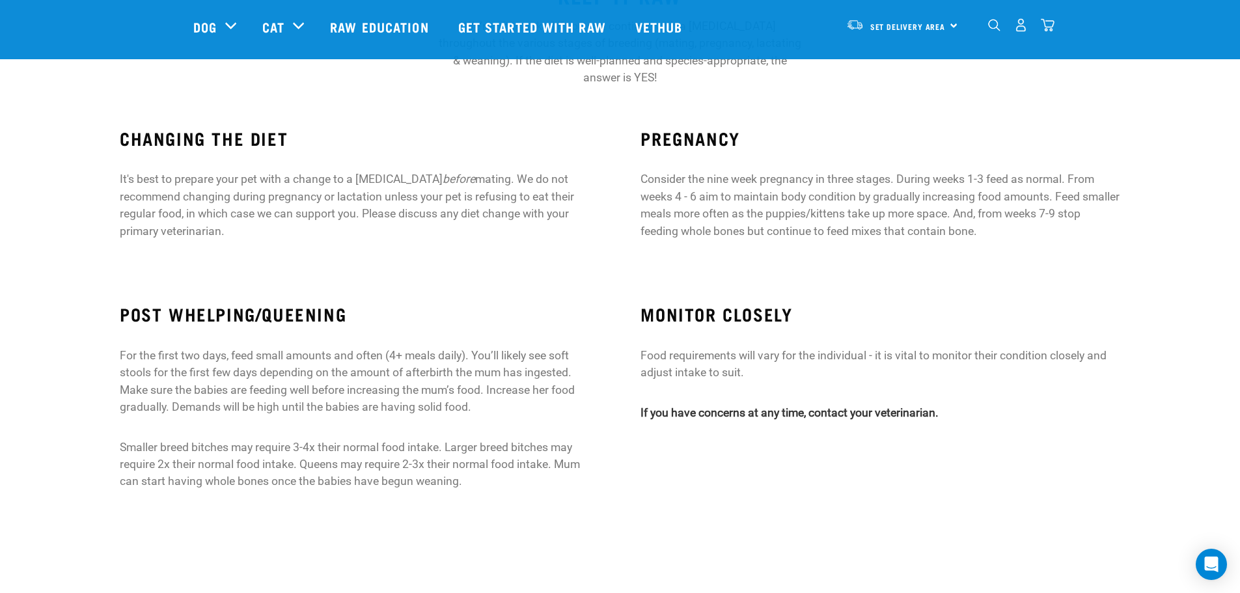
click at [270, 439] on p "Smaller breed bitches may require 3-4x their normal food intake. Larger breed b…" at bounding box center [359, 464] width 479 height 51
click at [547, 476] on div "POST WHELPING/QUEENING For the first two days, feed small amounts and often (4+…" at bounding box center [359, 403] width 521 height 235
drag, startPoint x: 124, startPoint y: 430, endPoint x: 329, endPoint y: 232, distance: 285.3
click at [191, 439] on p "Smaller breed bitches may require 3-4x their normal food intake. Larger breed b…" at bounding box center [359, 464] width 479 height 51
drag, startPoint x: 198, startPoint y: 430, endPoint x: 98, endPoint y: 417, distance: 101.7
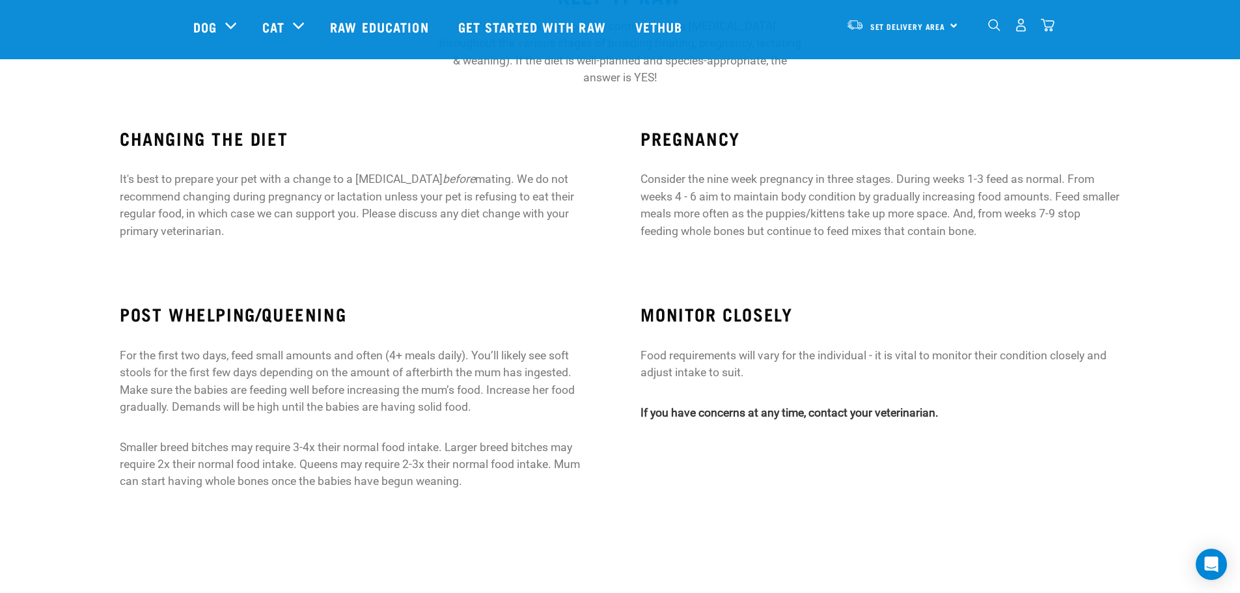
click at [194, 439] on p "Smaller breed bitches may require 3-4x their normal food intake. Larger breed b…" at bounding box center [359, 464] width 479 height 51
drag, startPoint x: 118, startPoint y: 430, endPoint x: 230, endPoint y: 427, distance: 112.6
click at [230, 430] on div "POST WHELPING/QUEENING For the first two days, feed small amounts and often (4+…" at bounding box center [359, 403] width 521 height 235
copy p "Smaller breed bitches"
click at [260, 439] on p "Smaller breed bitches may require 3-4x their normal food intake. Larger breed b…" at bounding box center [359, 464] width 479 height 51
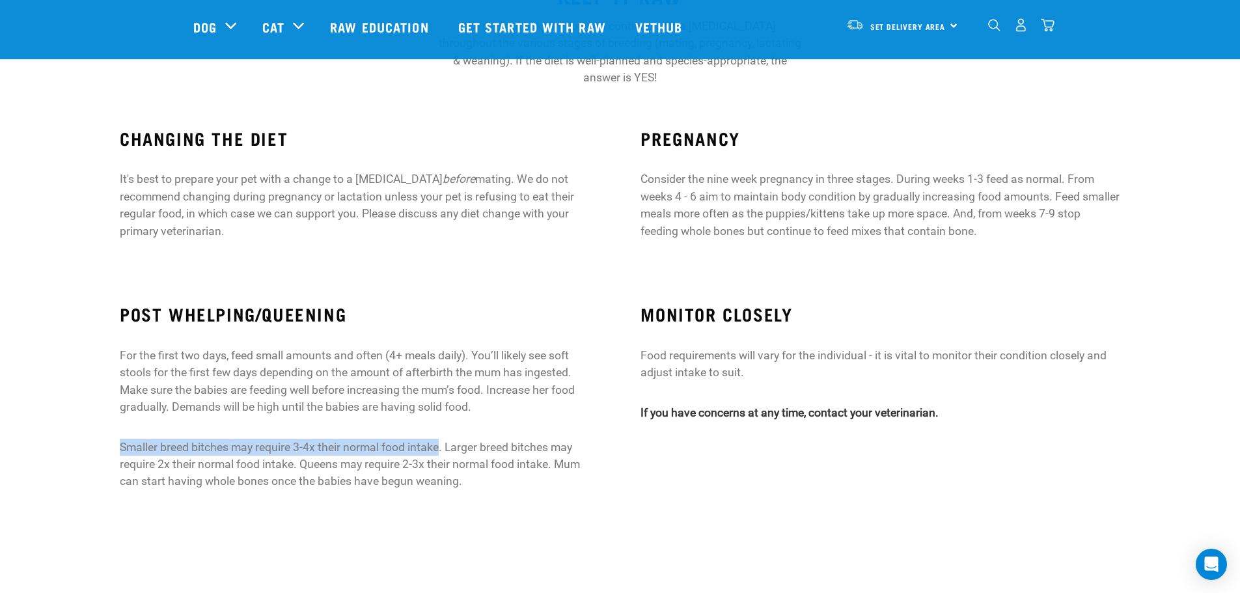
drag, startPoint x: 115, startPoint y: 431, endPoint x: 442, endPoint y: 429, distance: 326.6
click at [441, 431] on div "POST WHELPING/QUEENING For the first two days, feed small amounts and often (4+…" at bounding box center [359, 403] width 521 height 235
copy p "Smaller breed bitches may require 3-4x their normal food intake"
click at [487, 355] on p "For the first two days, feed small amounts and often (4+ meals daily). You’ll l…" at bounding box center [359, 381] width 479 height 69
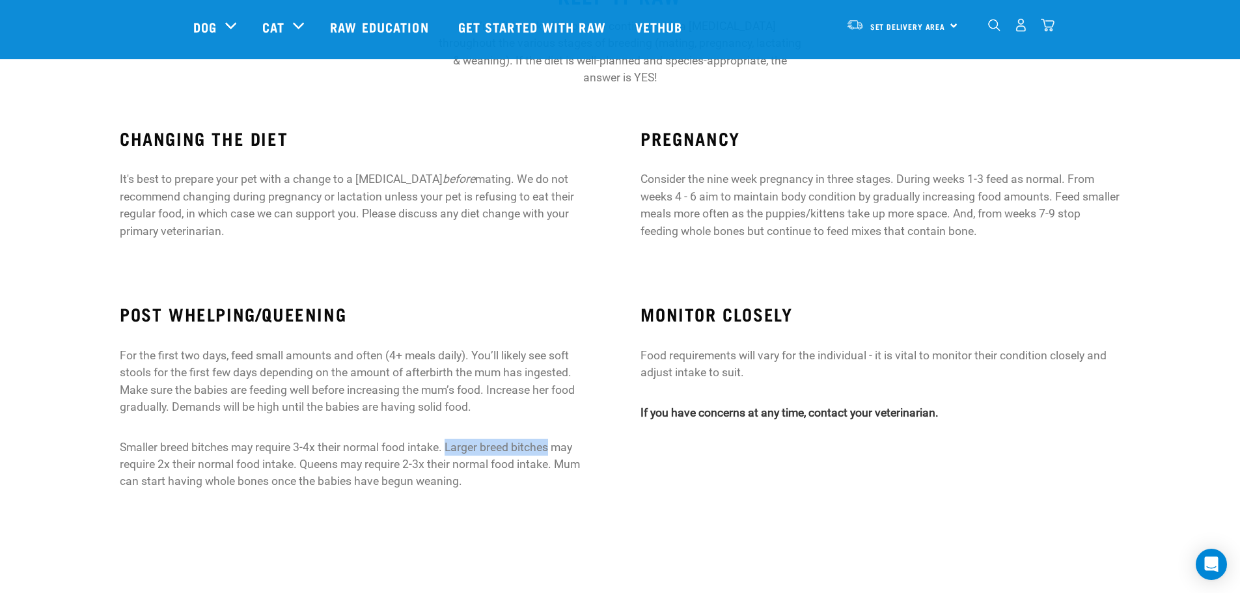
drag, startPoint x: 450, startPoint y: 429, endPoint x: 553, endPoint y: 423, distance: 103.7
click at [552, 439] on p "Smaller breed bitches may require 3-4x their normal food intake. Larger breed b…" at bounding box center [359, 464] width 479 height 51
copy p "Larger breed bitches"
drag, startPoint x: 551, startPoint y: 446, endPoint x: 537, endPoint y: 442, distance: 14.0
click at [551, 446] on p "Smaller breed bitches may require 3-4x their normal food intake. Larger breed b…" at bounding box center [359, 464] width 479 height 51
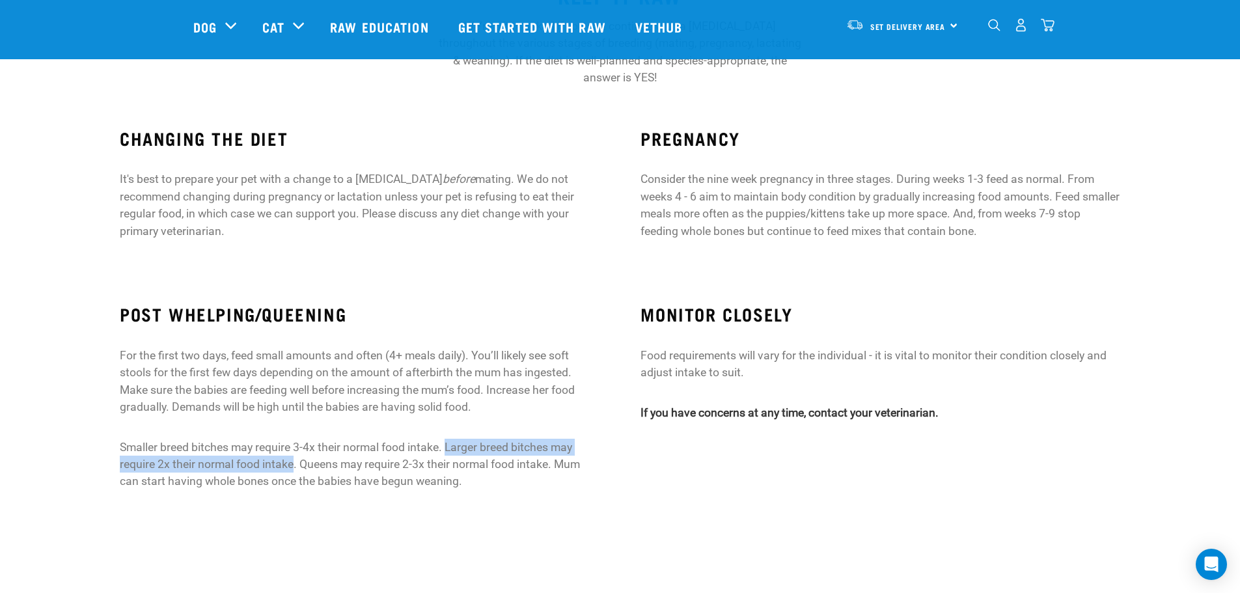
drag, startPoint x: 448, startPoint y: 427, endPoint x: 293, endPoint y: 453, distance: 157.7
click at [293, 453] on p "Smaller breed bitches may require 3-4x their normal food intake. Larger breed b…" at bounding box center [359, 464] width 479 height 51
copy p "Larger breed bitches may require 2x their normal food intake"
click at [791, 353] on p "Food requirements will vary for the individual - it is vital to monitor their c…" at bounding box center [879, 364] width 479 height 34
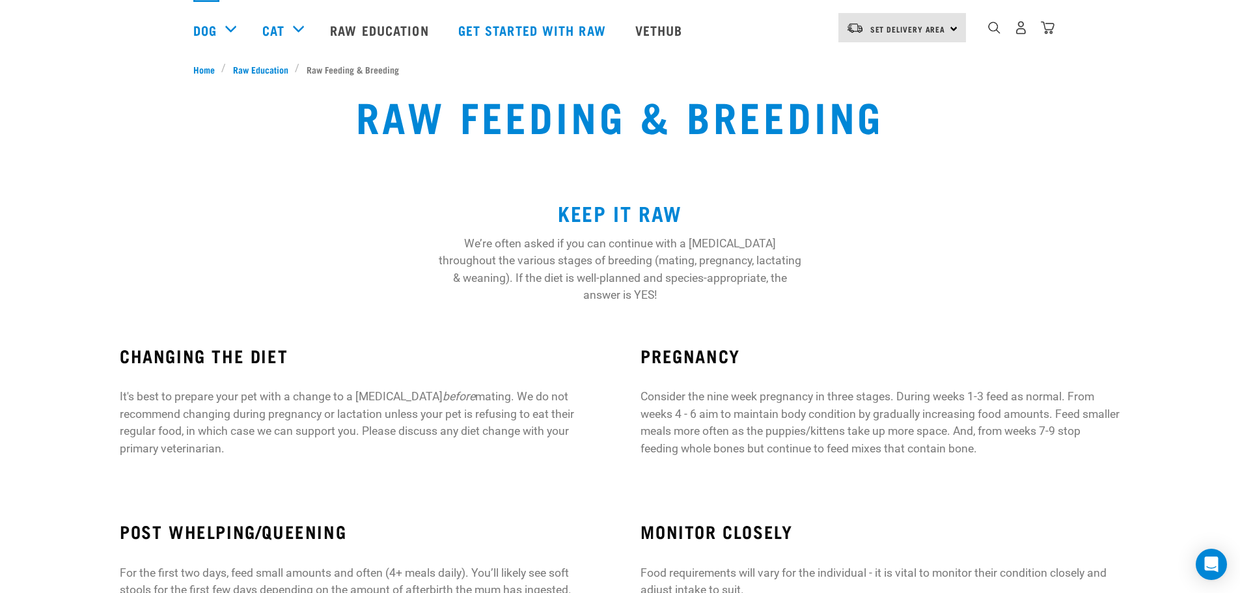
scroll to position [0, 0]
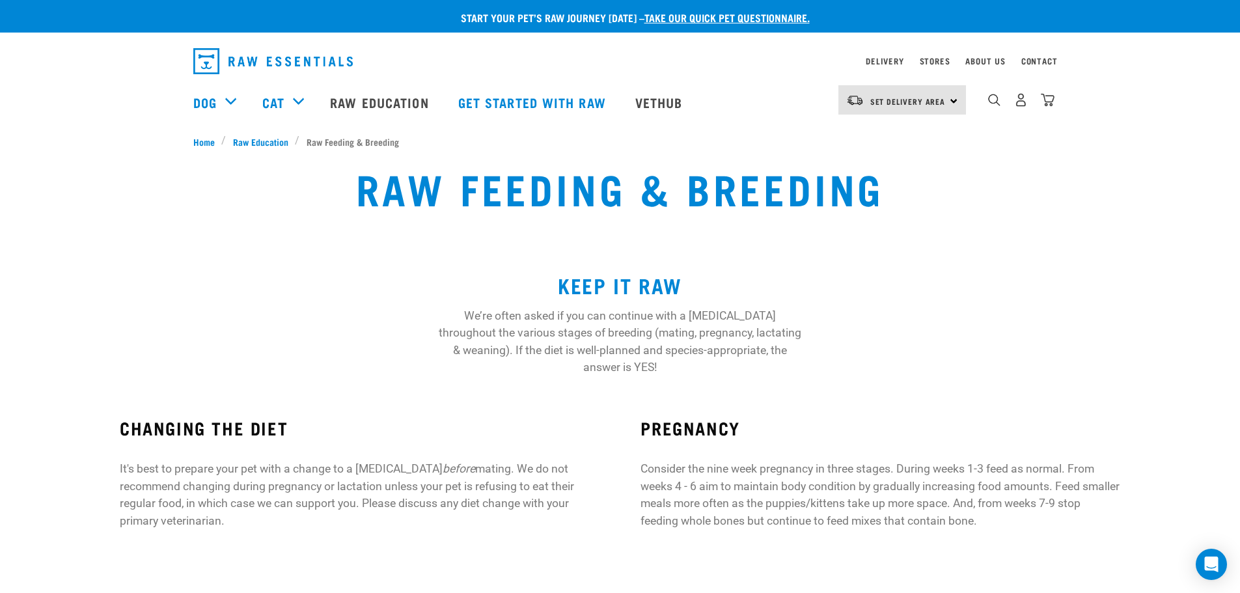
click at [840, 392] on section "CHANGING THE DIET It's best to prepare your pet with a change to a raw diet bef…" at bounding box center [620, 480] width 1240 height 176
click at [718, 275] on h2 "KEEP IT RAW" at bounding box center [620, 284] width 370 height 23
